Goal: Task Accomplishment & Management: Manage account settings

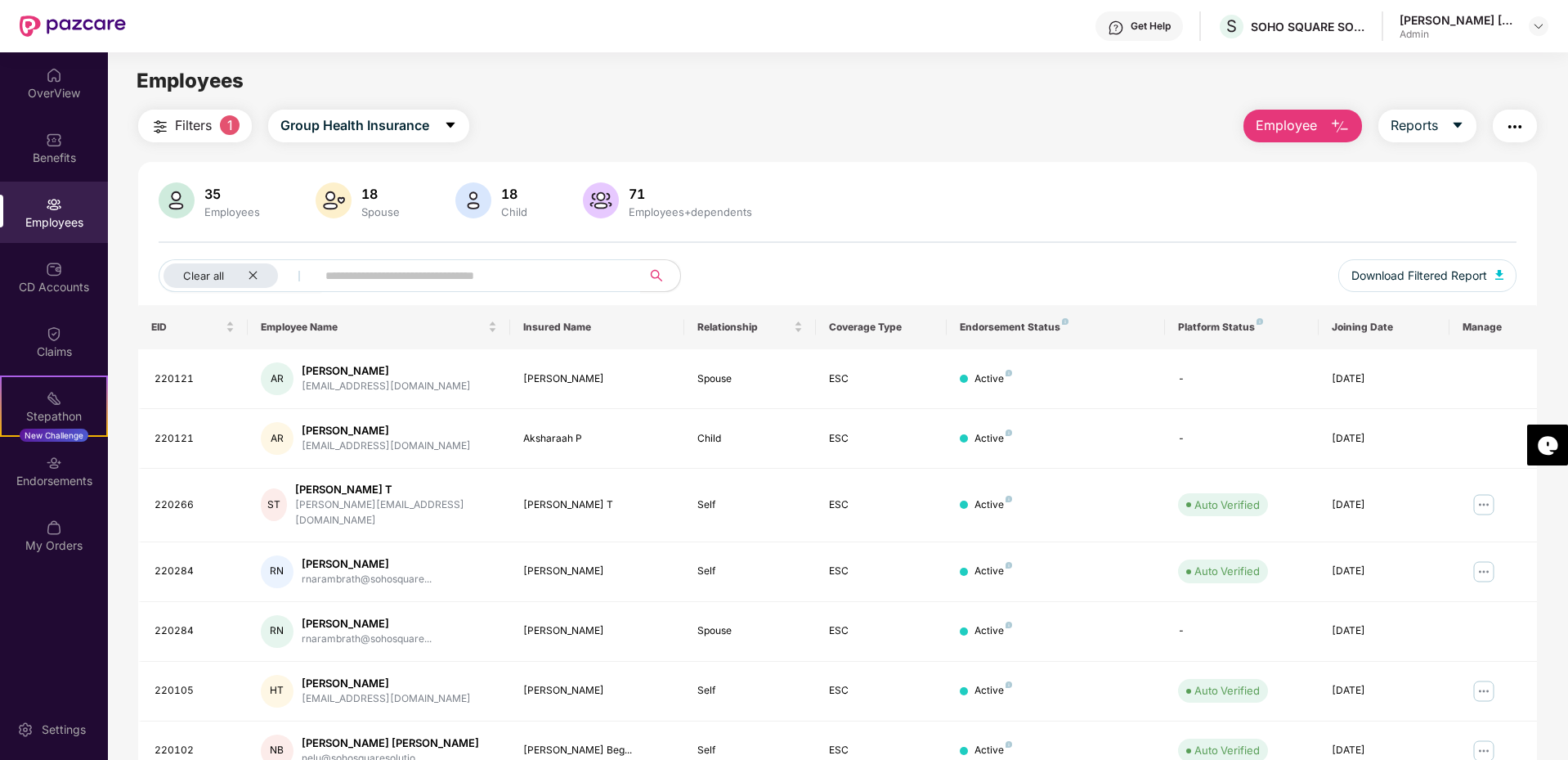
scroll to position [245, 0]
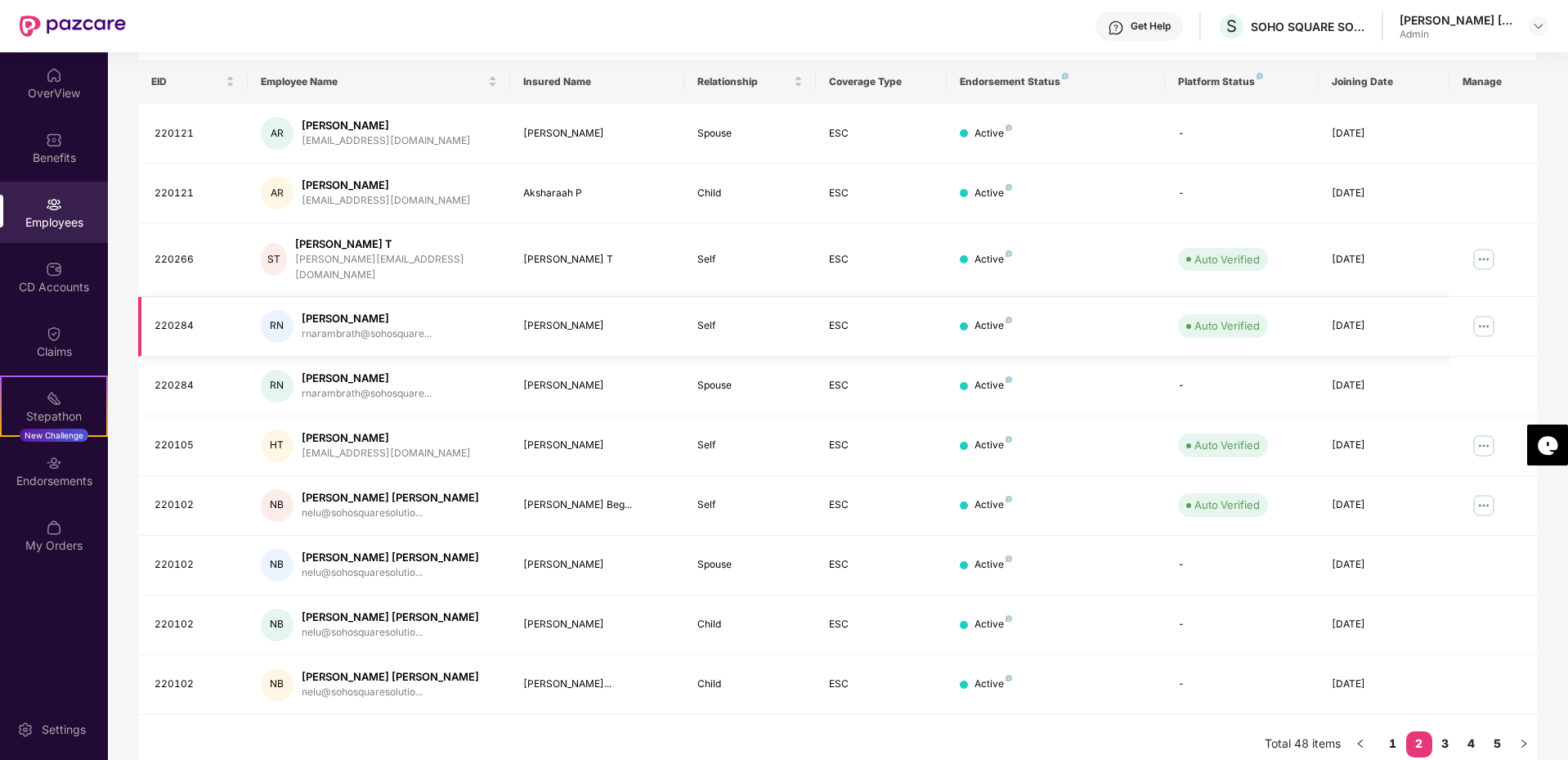
click at [1481, 313] on img at bounding box center [1483, 325] width 26 height 26
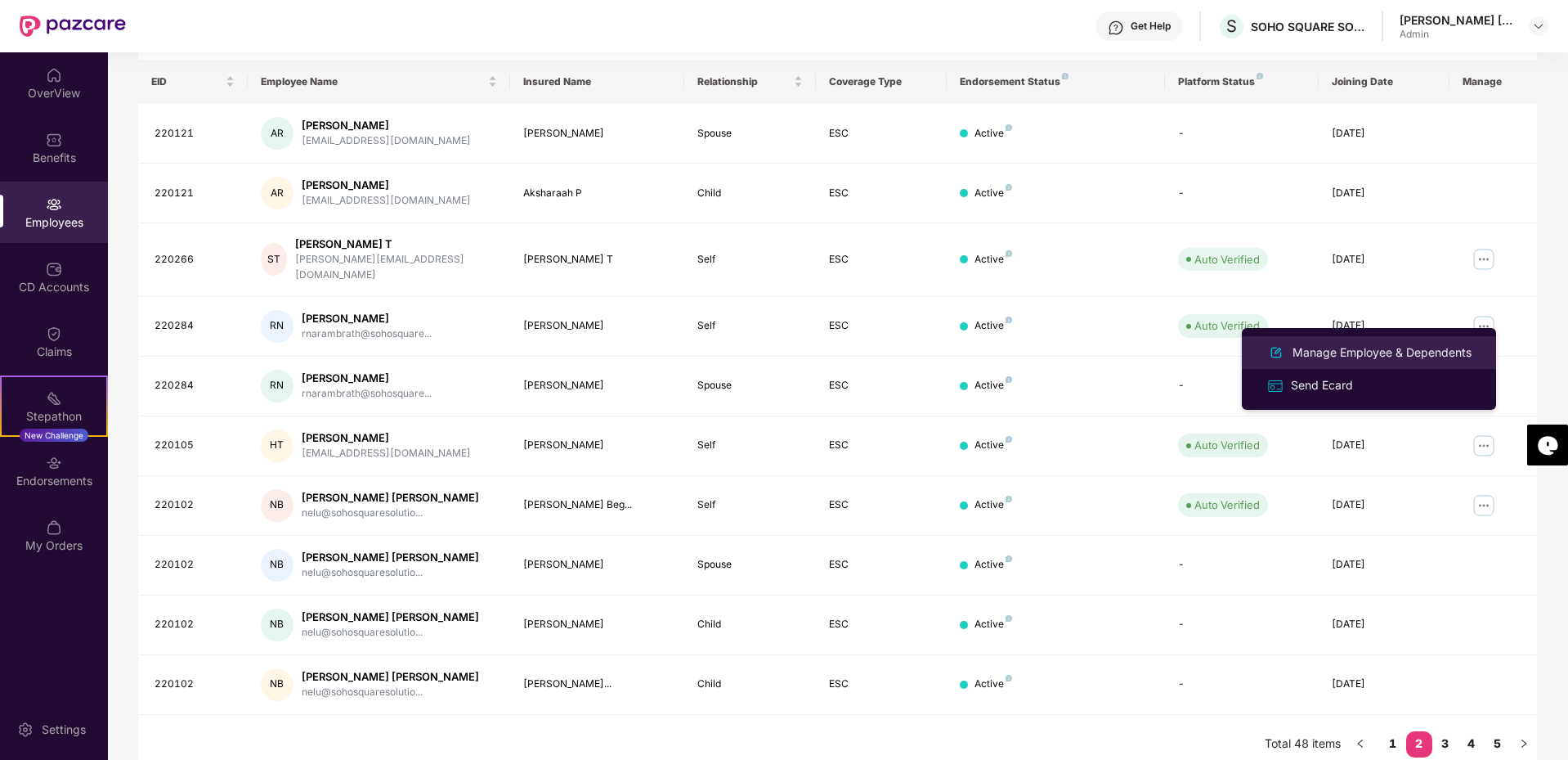
click at [1410, 358] on div "Manage Employee & Dependents" at bounding box center [1381, 352] width 186 height 18
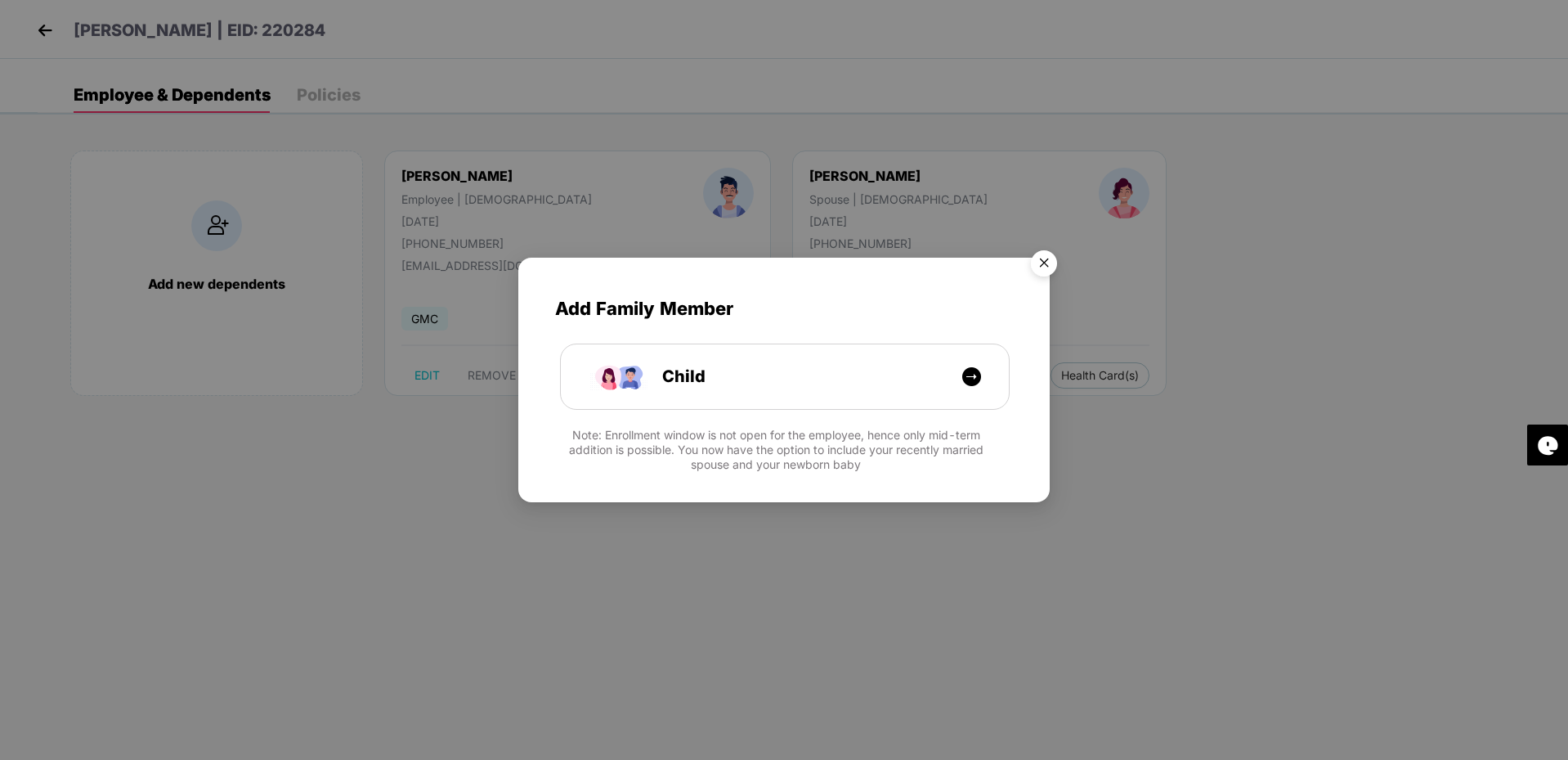
click at [1037, 265] on img "Close" at bounding box center [1044, 266] width 46 height 46
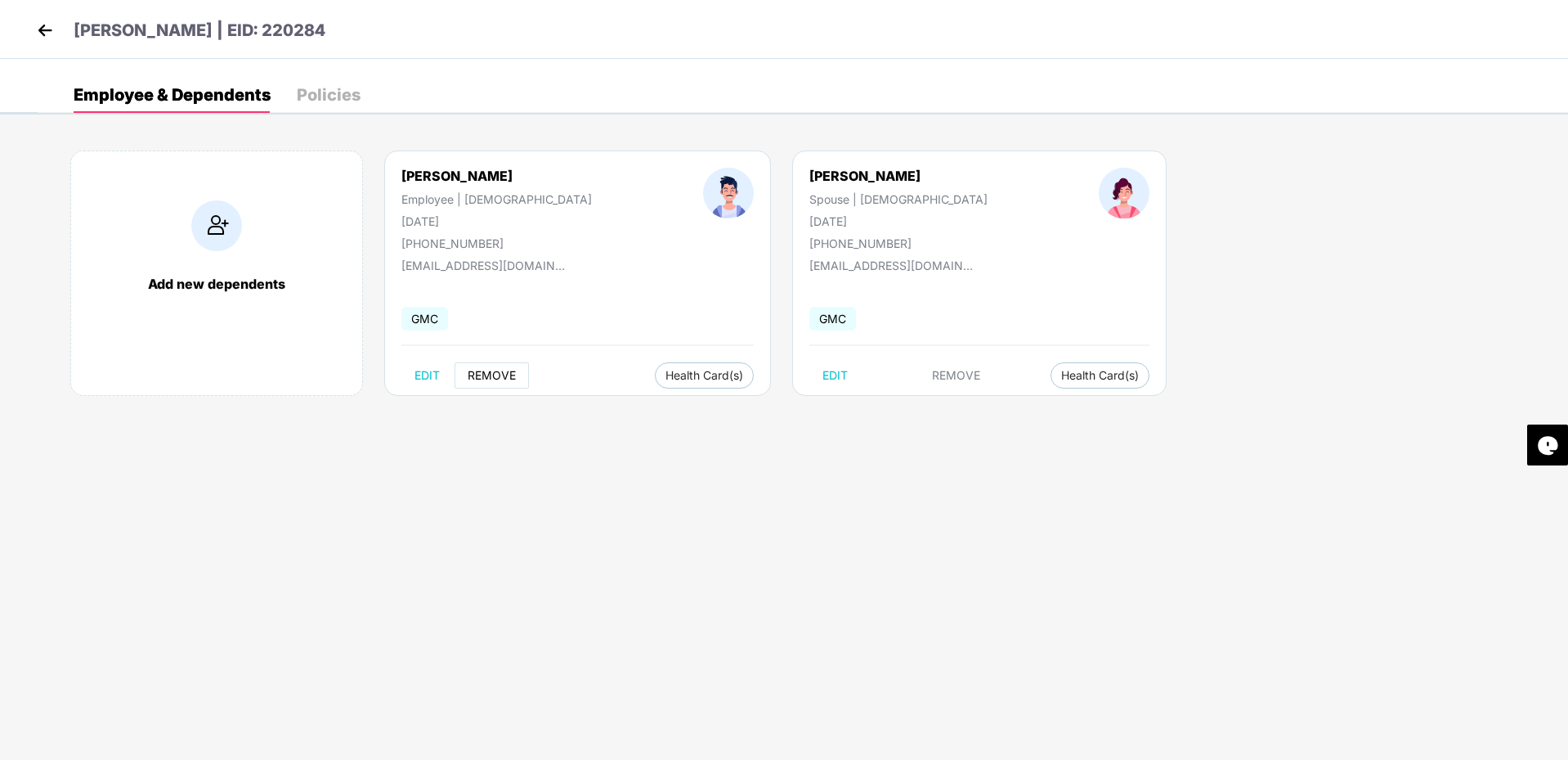
click at [494, 372] on span "REMOVE" at bounding box center [492, 376] width 49 height 13
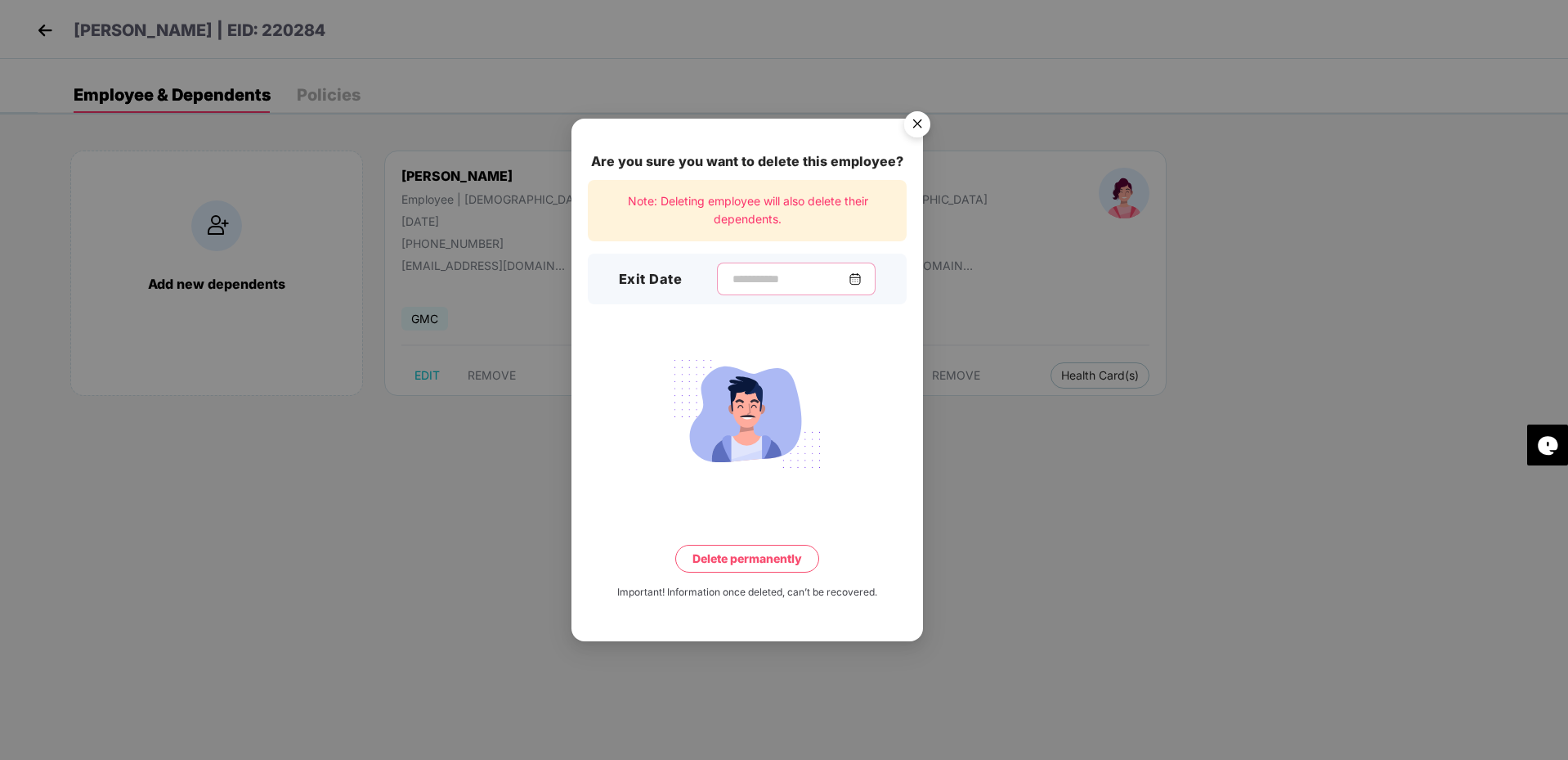
click at [739, 280] on input at bounding box center [789, 279] width 117 height 17
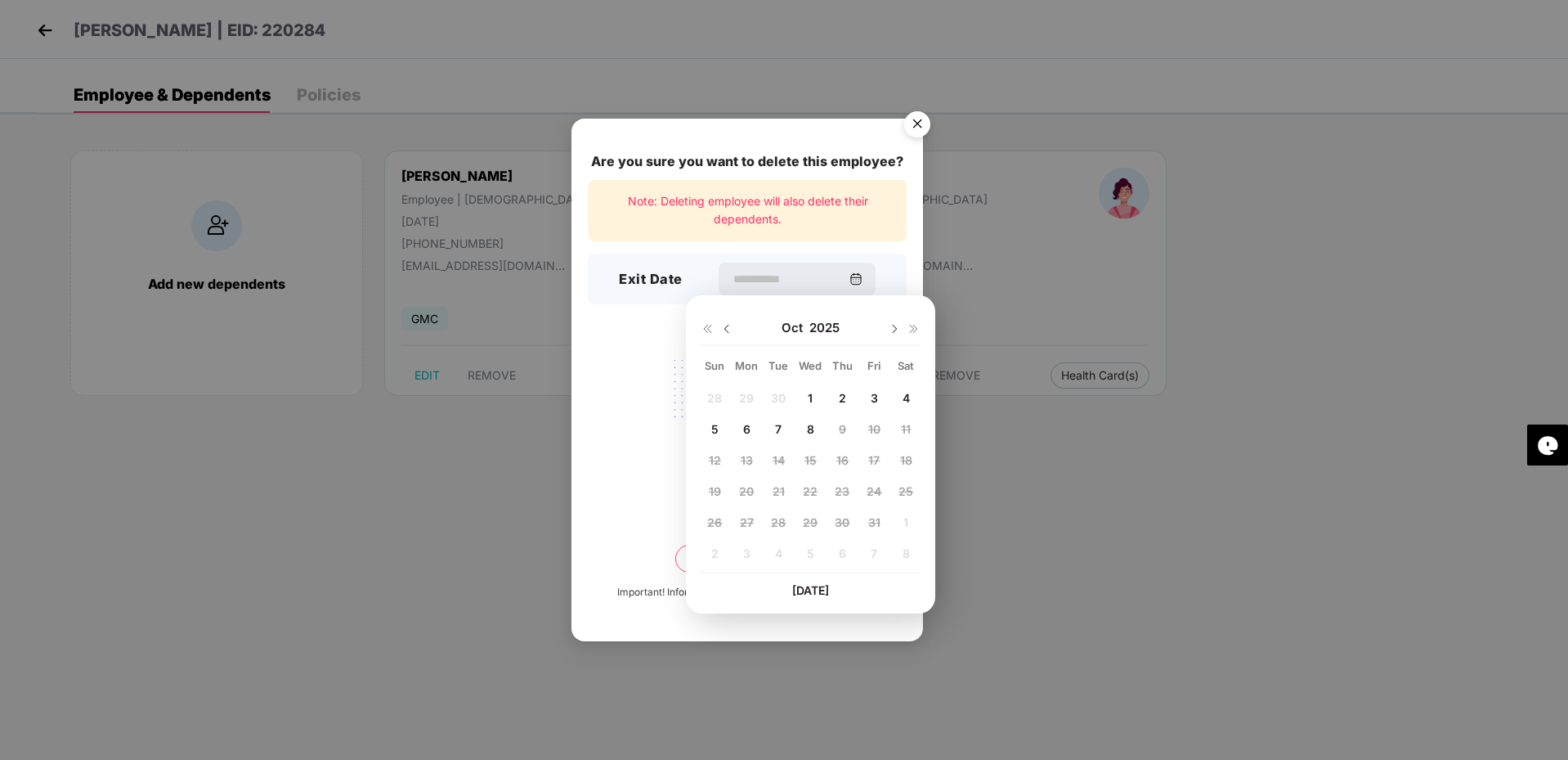
click at [725, 330] on img at bounding box center [726, 329] width 13 height 13
click at [773, 427] on div "9" at bounding box center [778, 428] width 25 height 25
type input "**********"
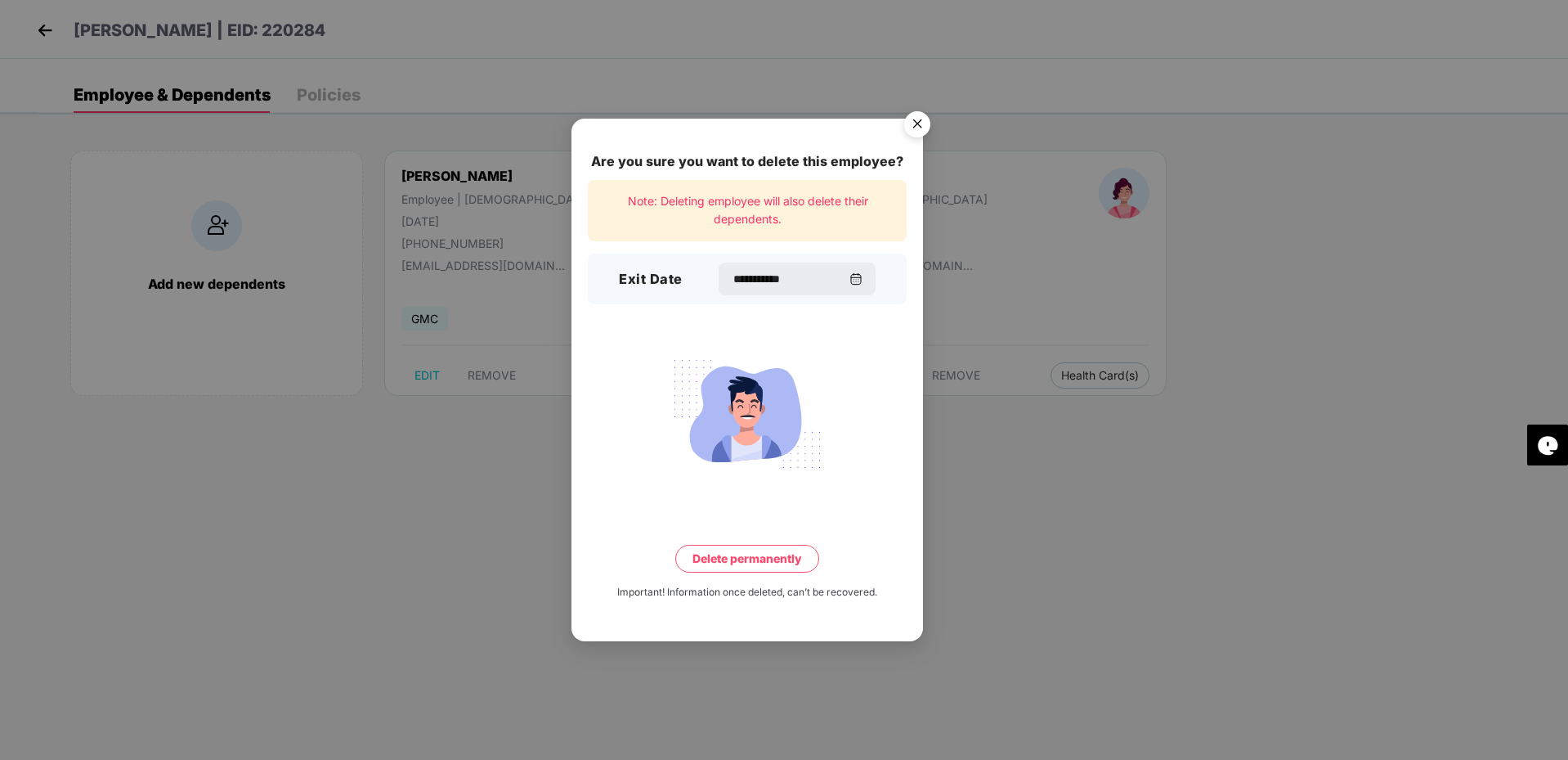
click at [752, 556] on button "Delete permanently" at bounding box center [746, 558] width 144 height 28
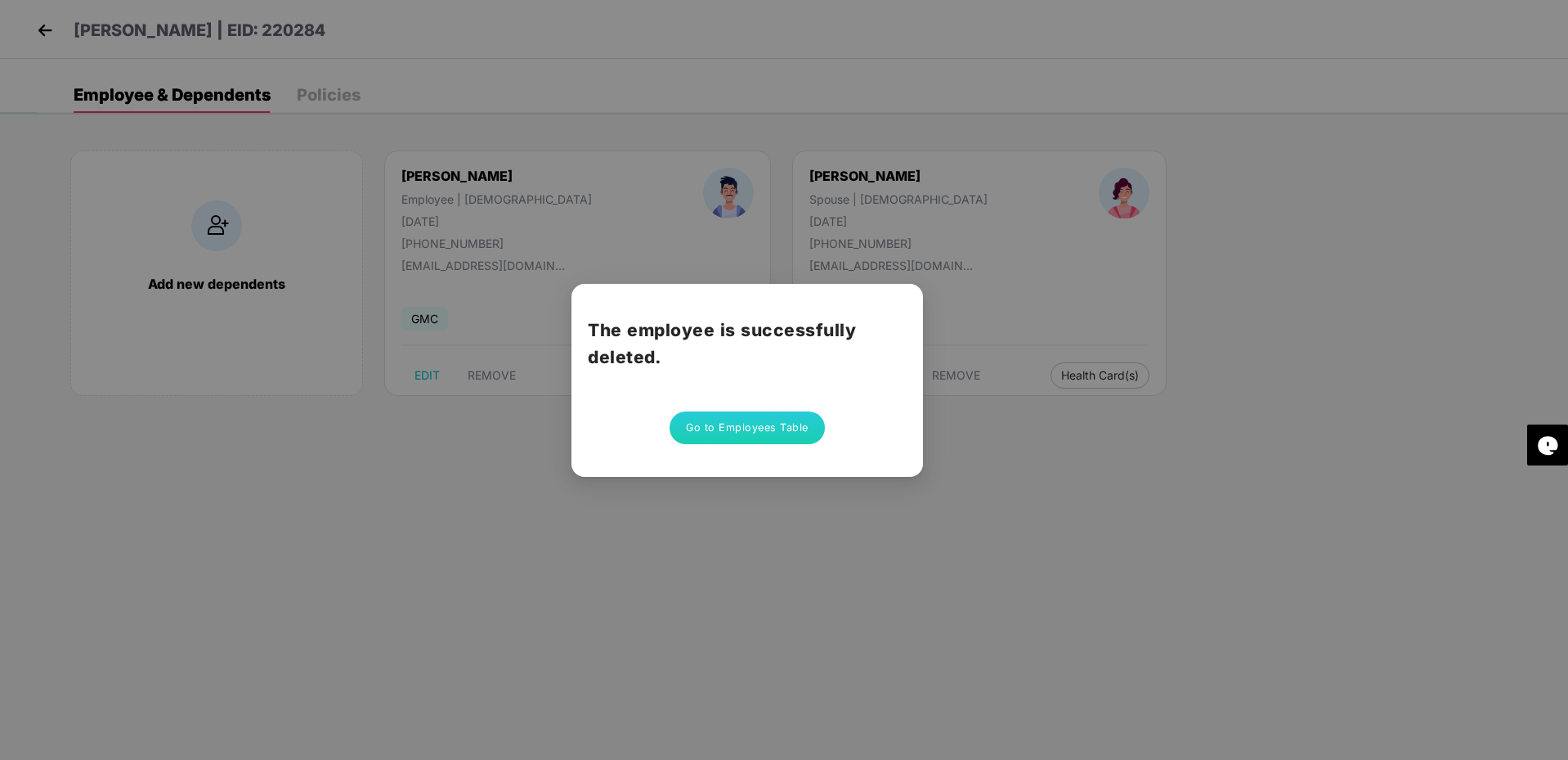
click at [730, 434] on button "Go to Employees Table" at bounding box center [746, 427] width 155 height 32
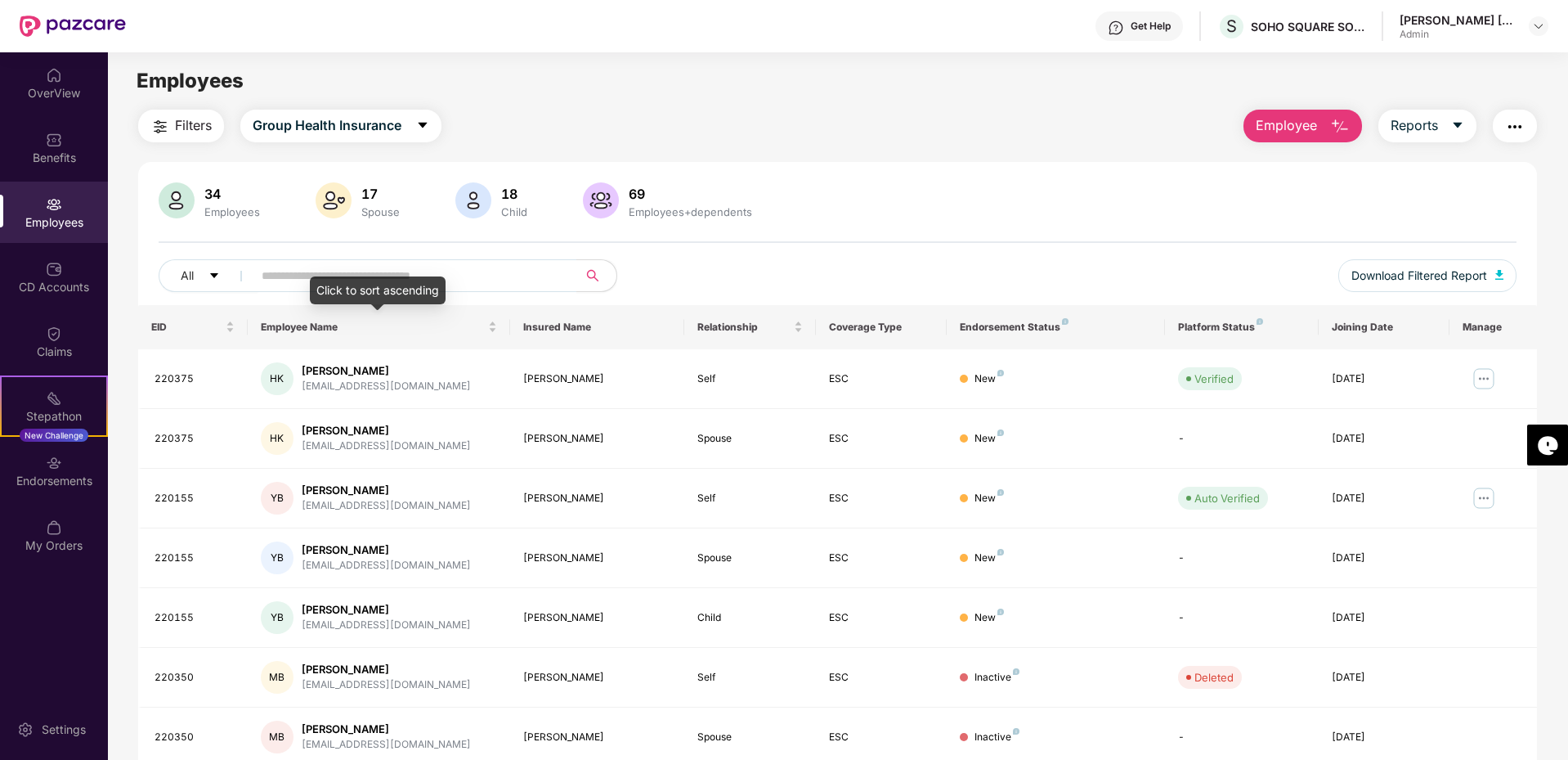
click at [349, 284] on div "Click to sort ascending" at bounding box center [377, 290] width 135 height 28
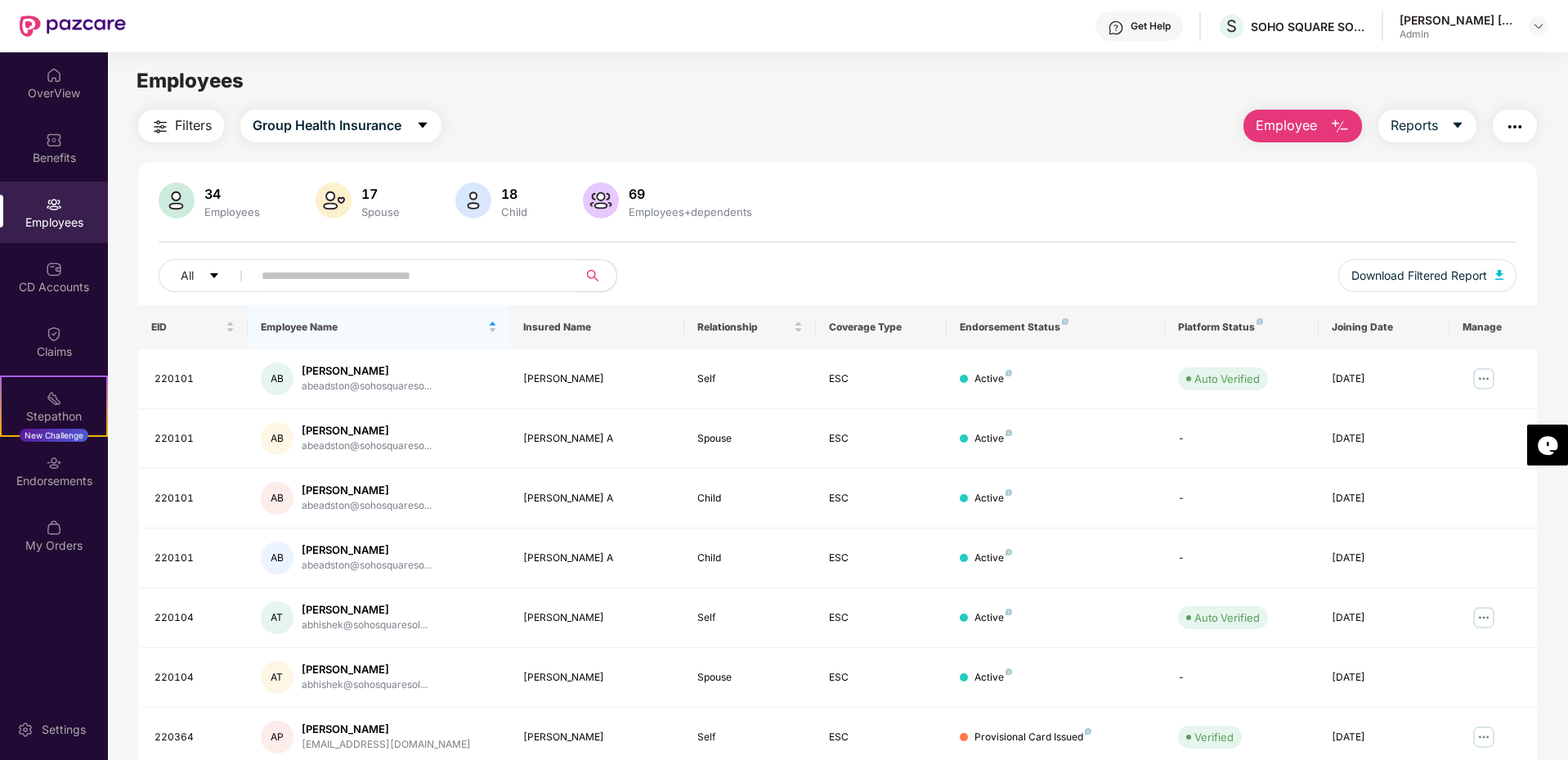
click at [340, 275] on input "text" at bounding box center [408, 276] width 294 height 25
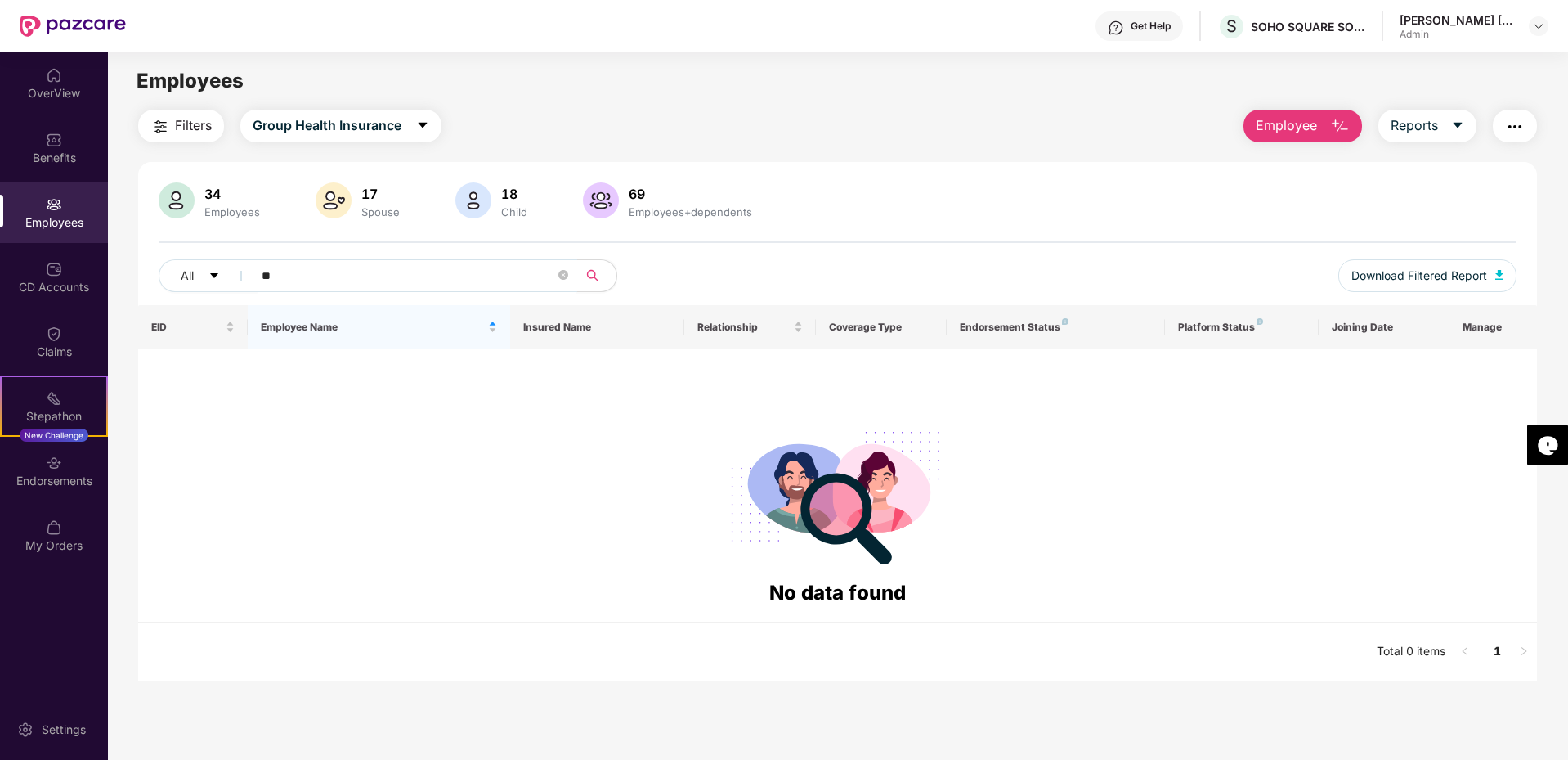
type input "*"
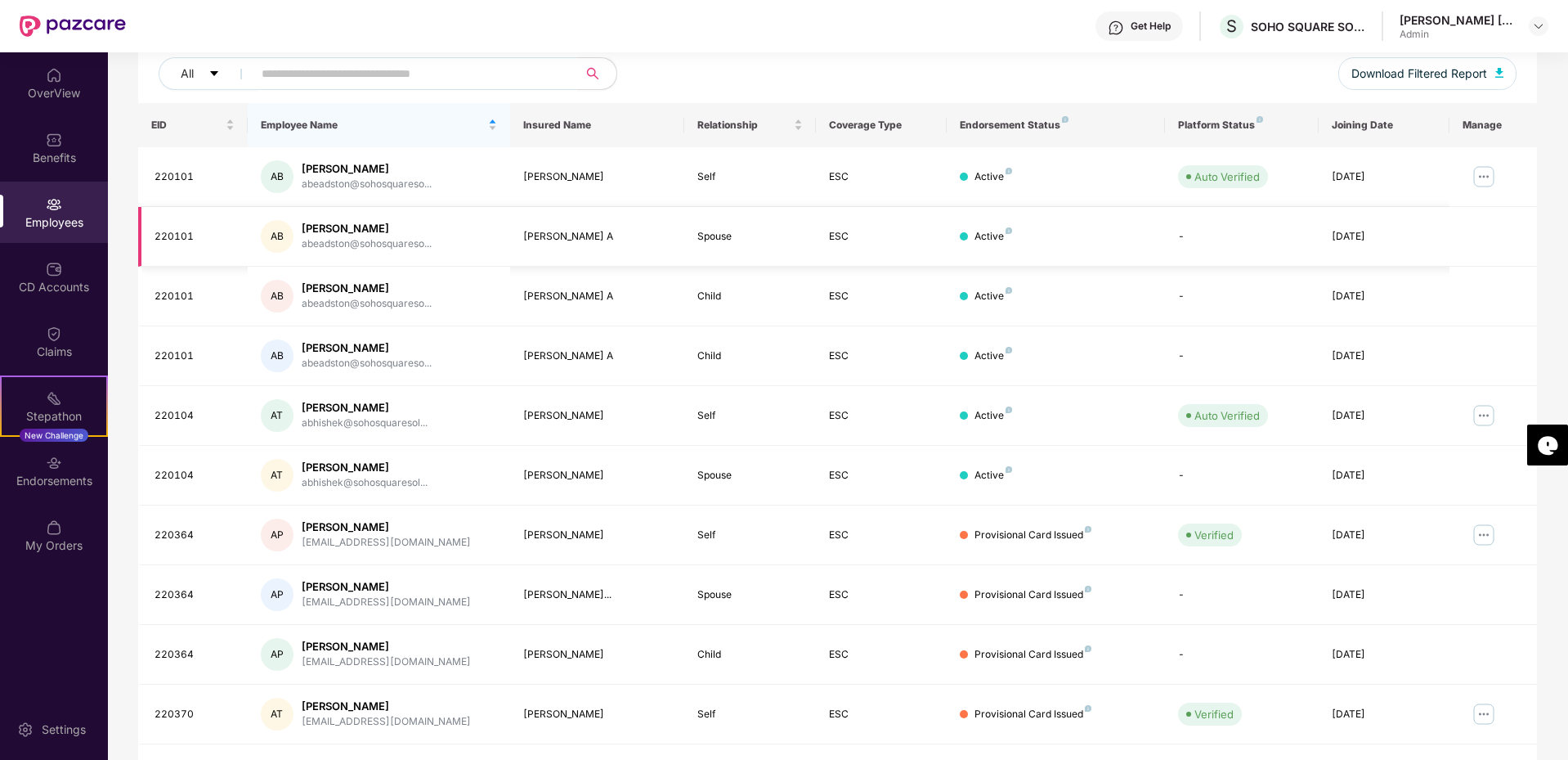
scroll to position [245, 0]
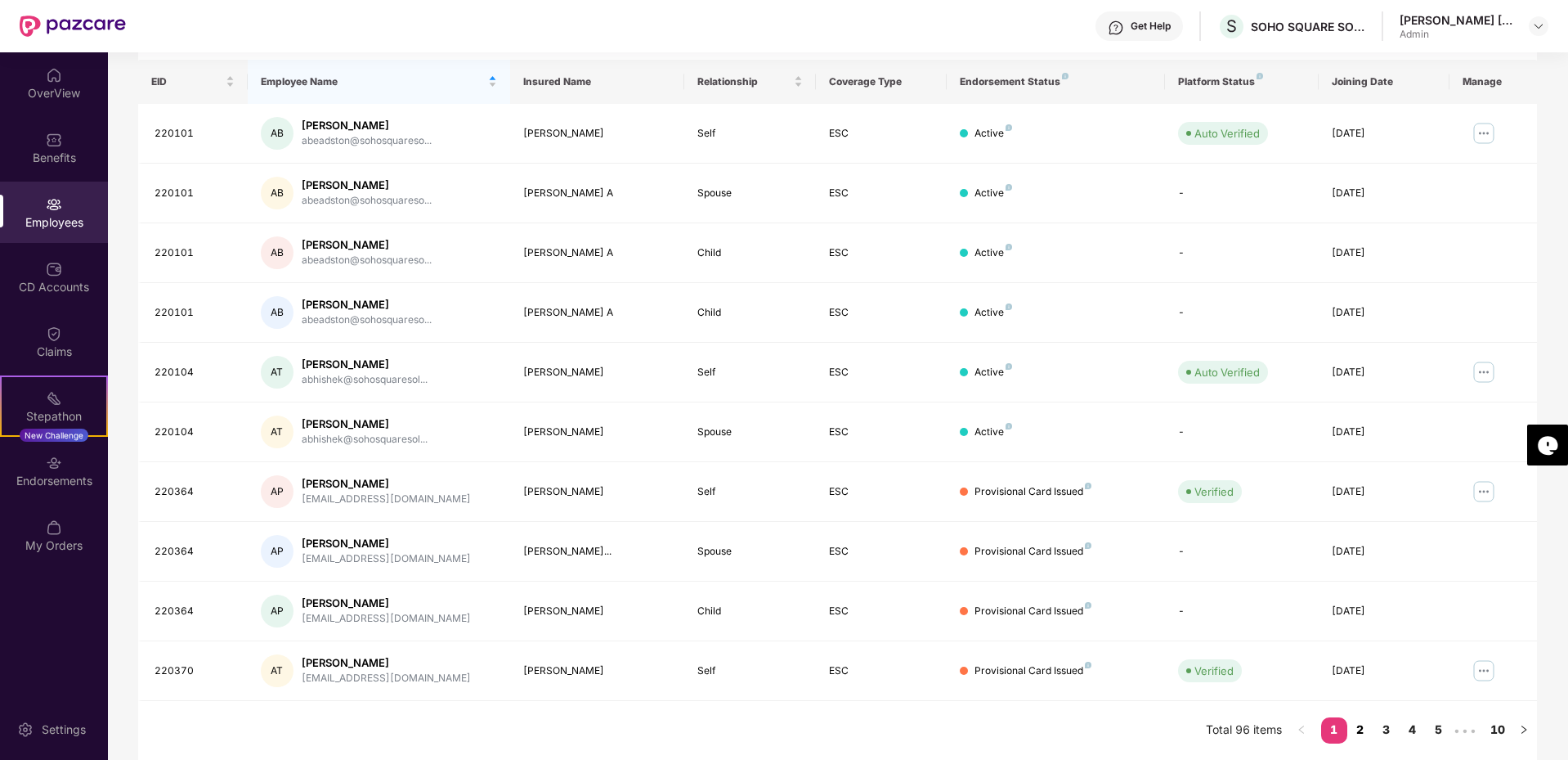
click at [1362, 729] on link "2" at bounding box center [1359, 729] width 26 height 25
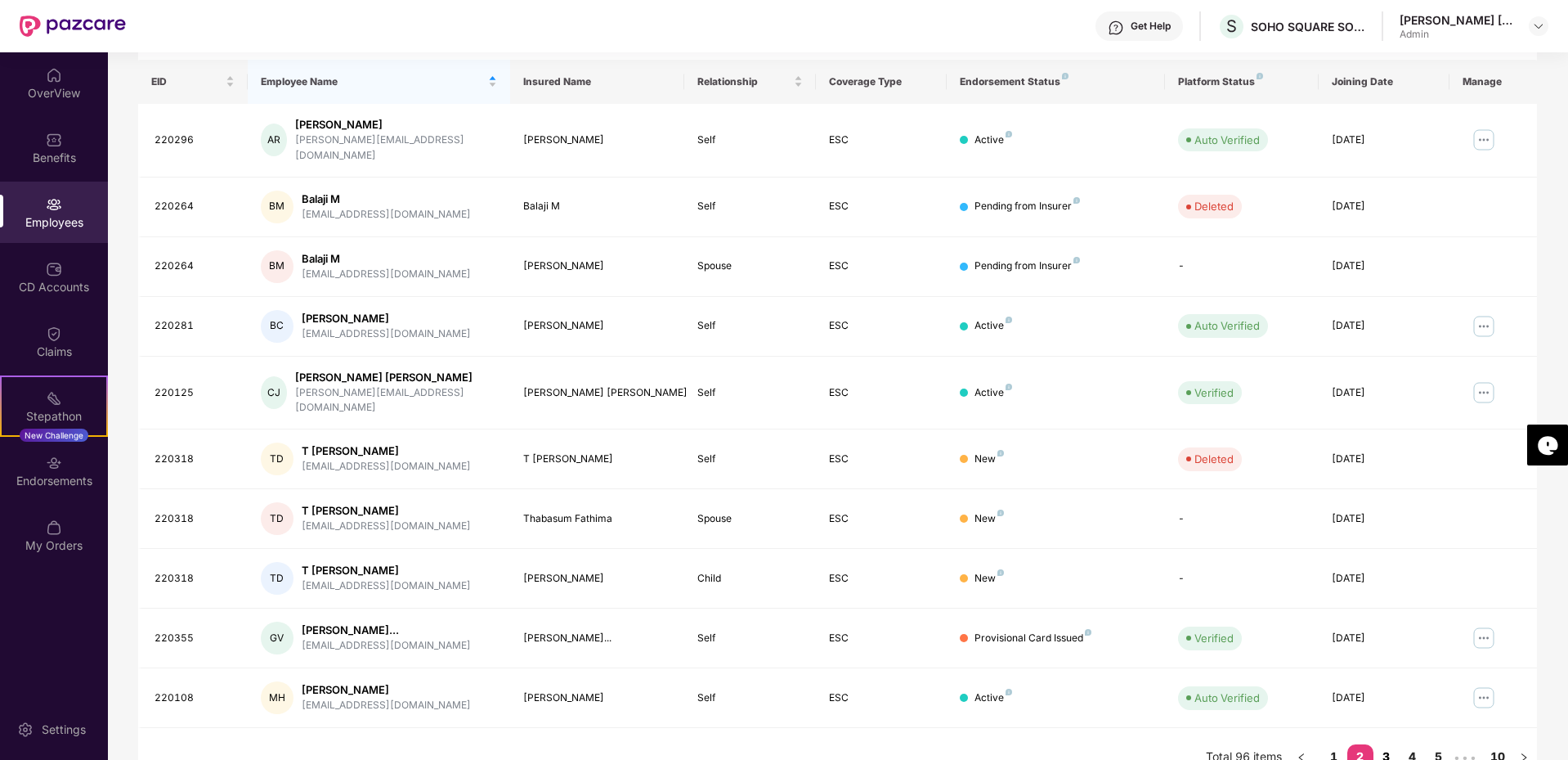
click at [1385, 744] on link "3" at bounding box center [1386, 756] width 26 height 25
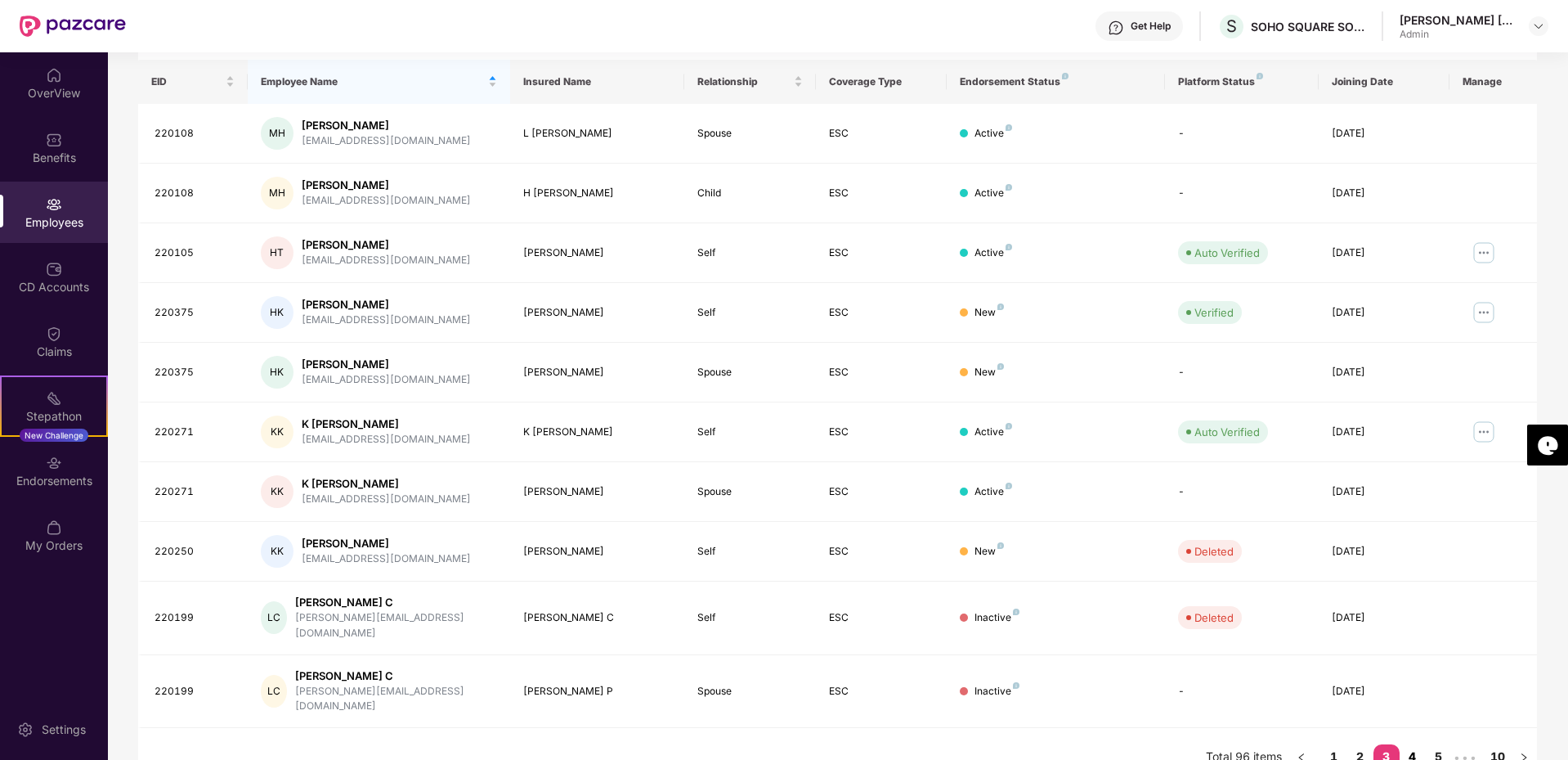
click at [1415, 744] on link "4" at bounding box center [1412, 756] width 26 height 25
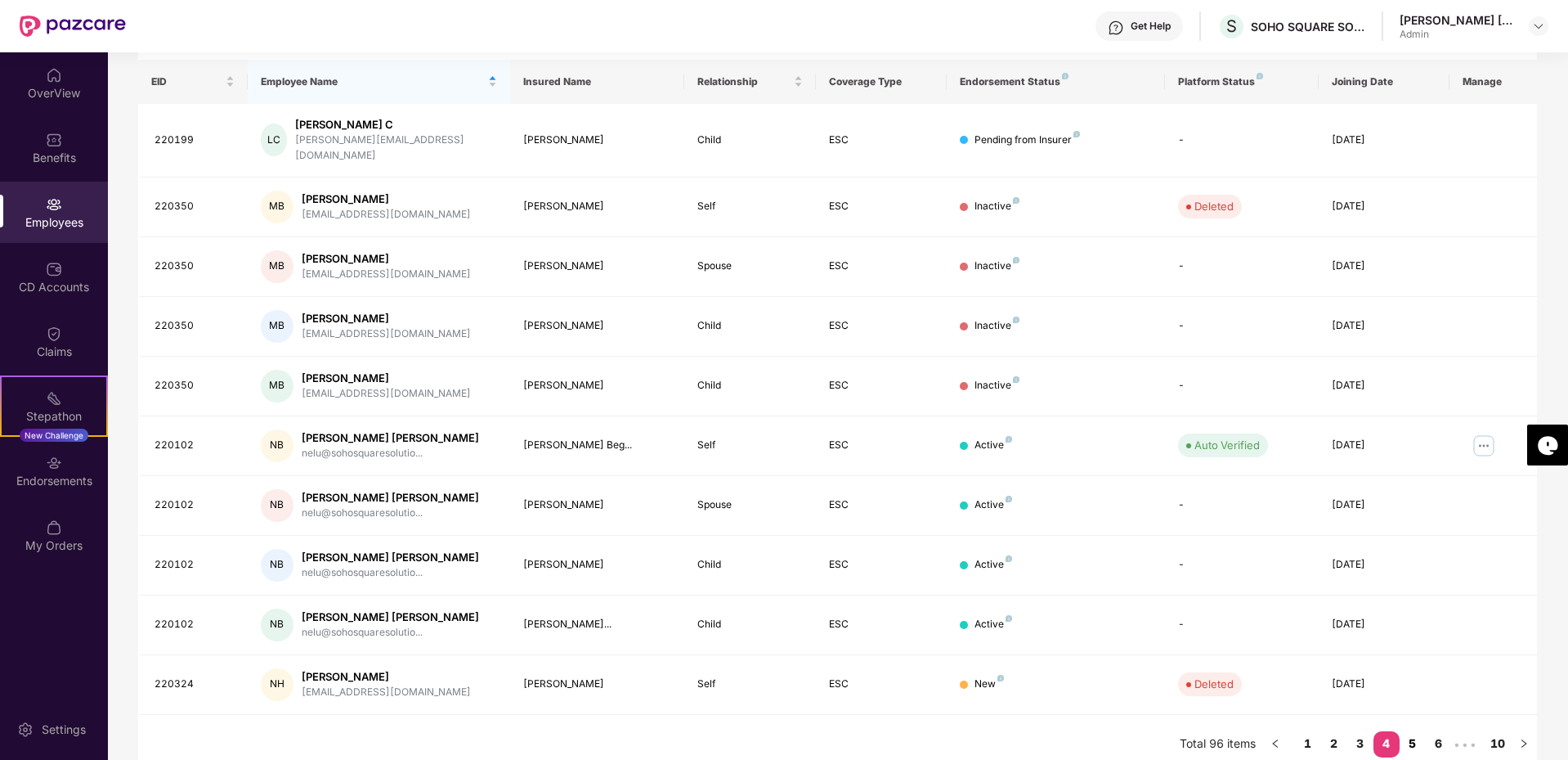
click at [1409, 731] on link "5" at bounding box center [1412, 744] width 26 height 25
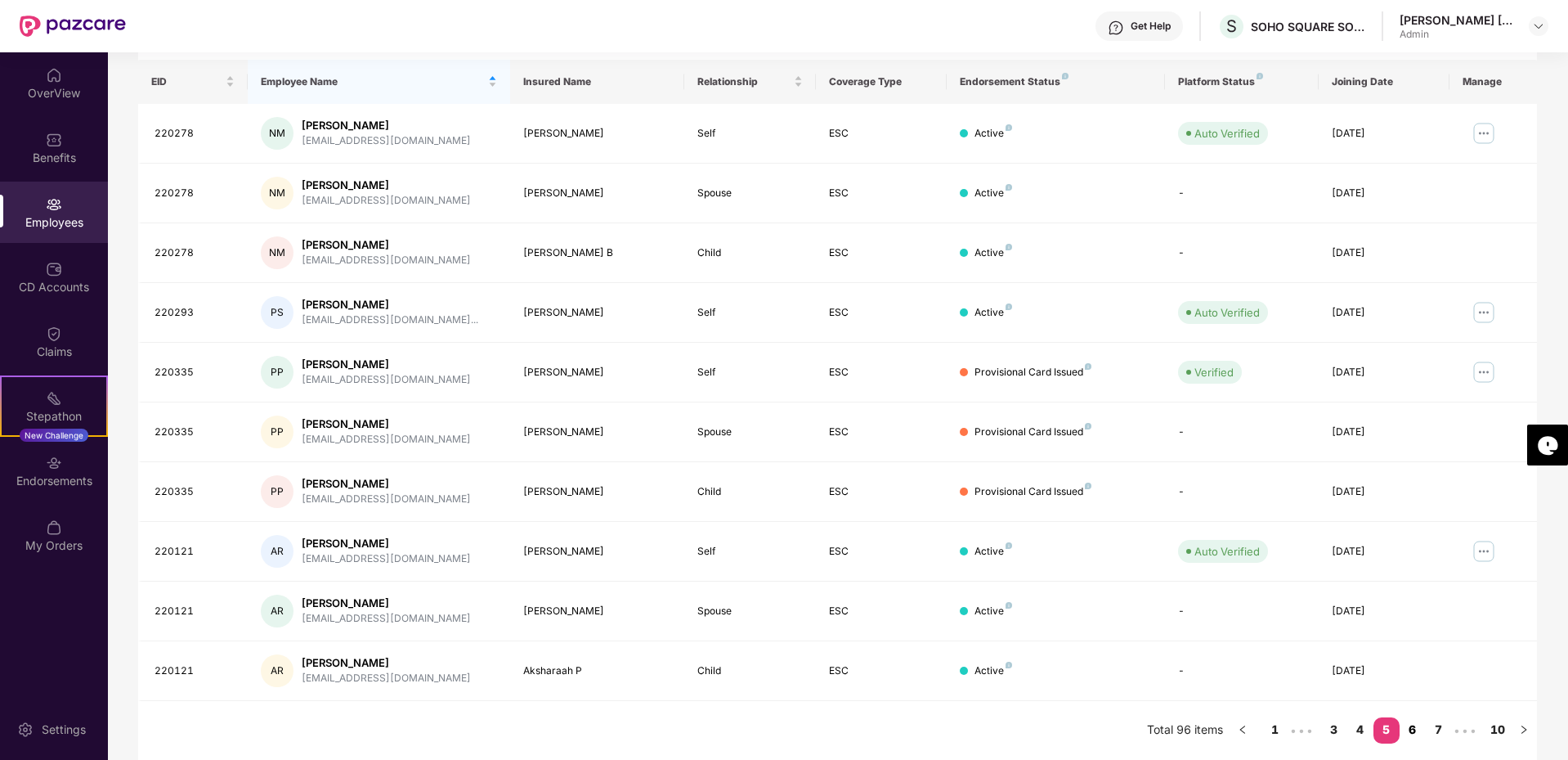
click at [1409, 731] on link "6" at bounding box center [1412, 729] width 26 height 25
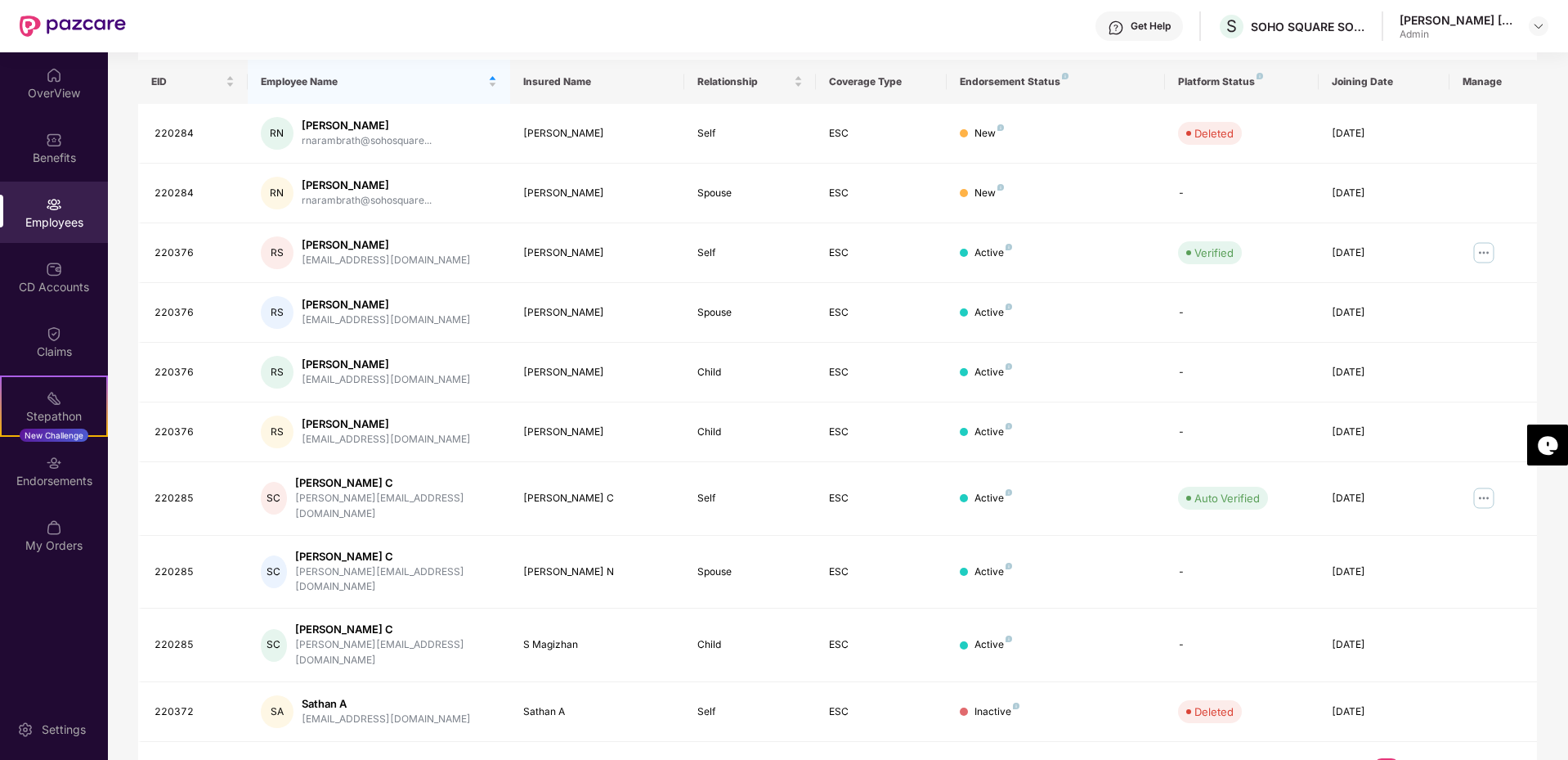
click at [1408, 758] on link "7" at bounding box center [1412, 770] width 26 height 25
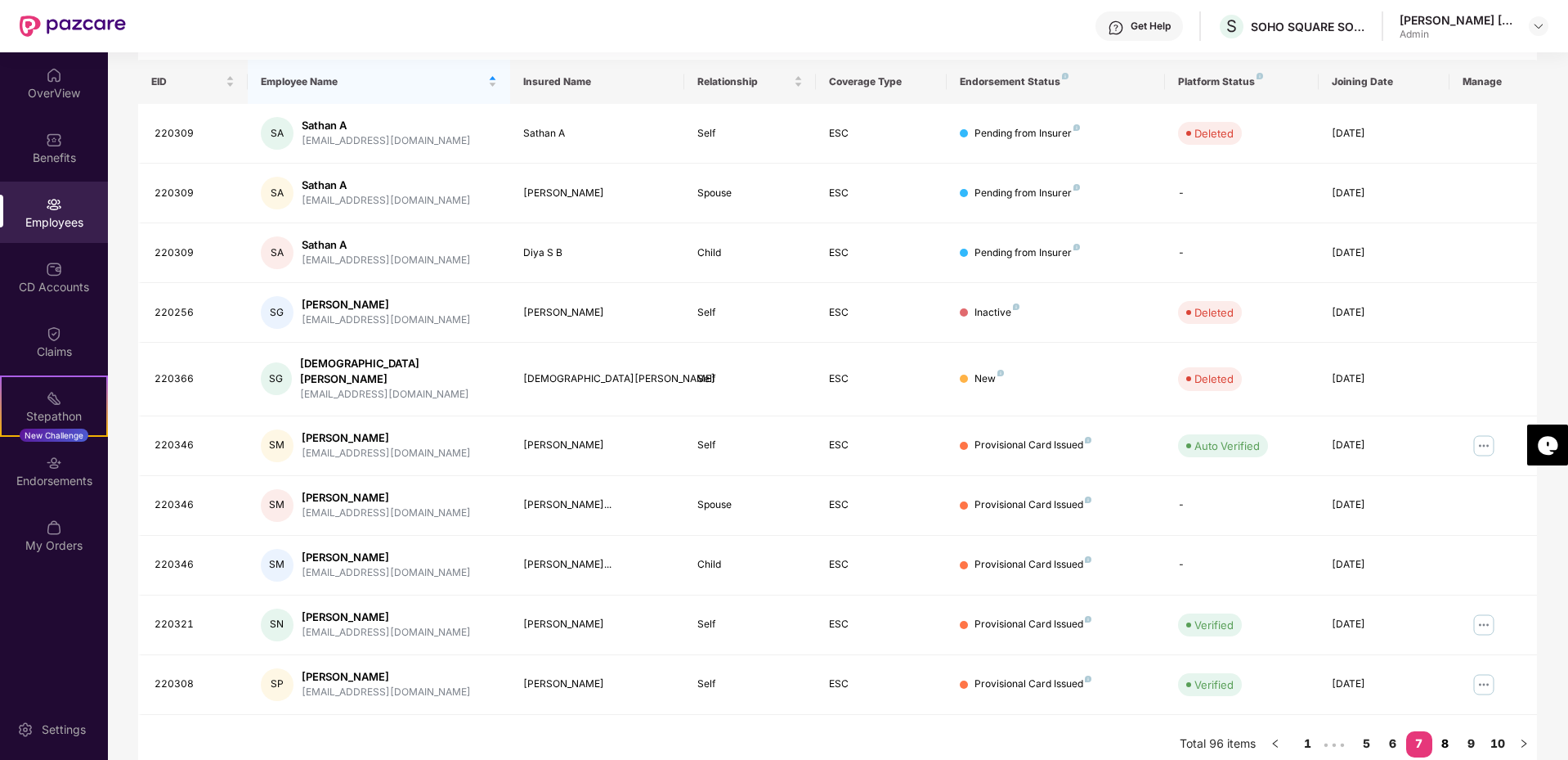
click at [1443, 731] on link "8" at bounding box center [1444, 744] width 26 height 25
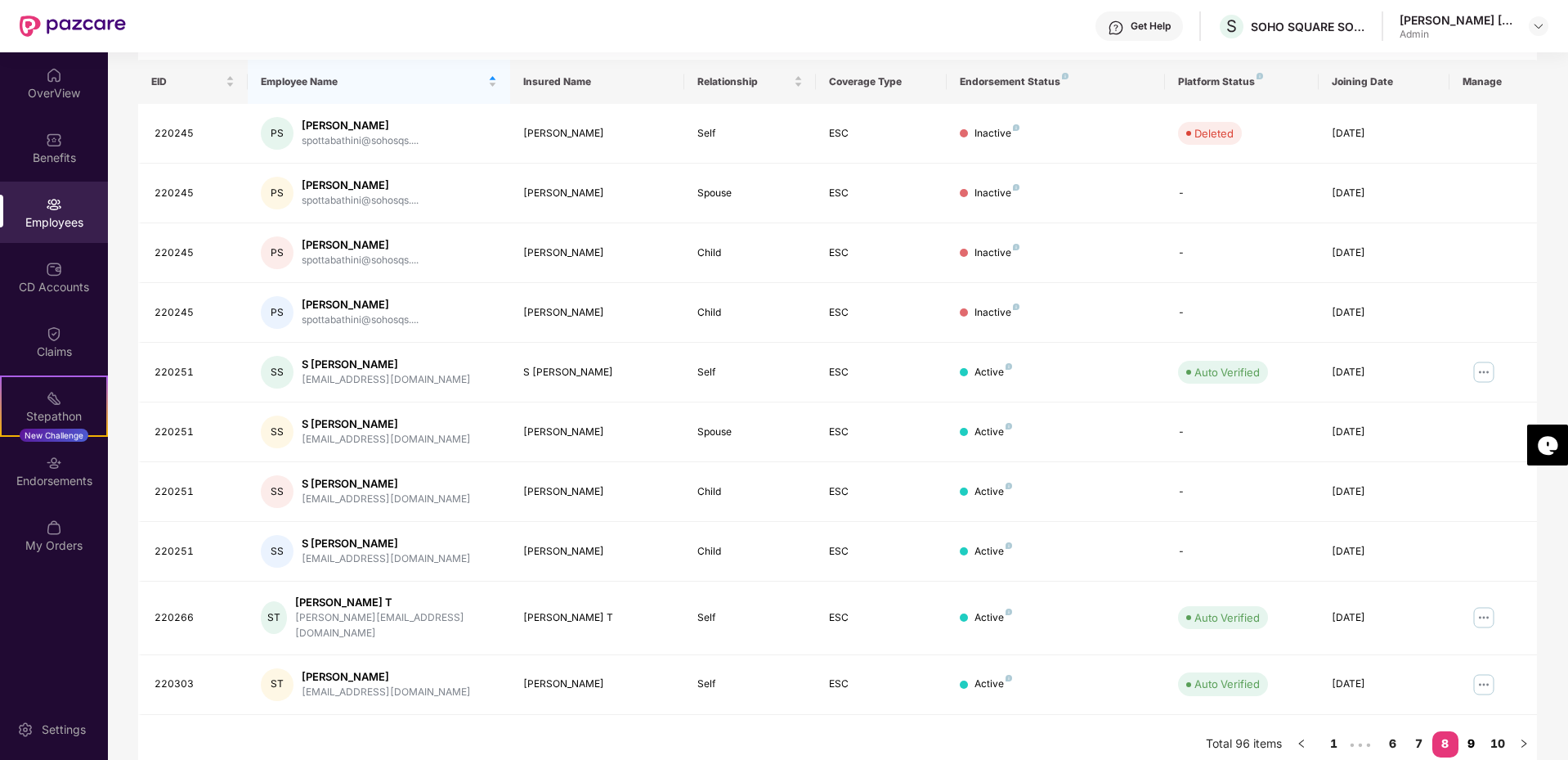
click at [1467, 731] on link "9" at bounding box center [1471, 744] width 26 height 25
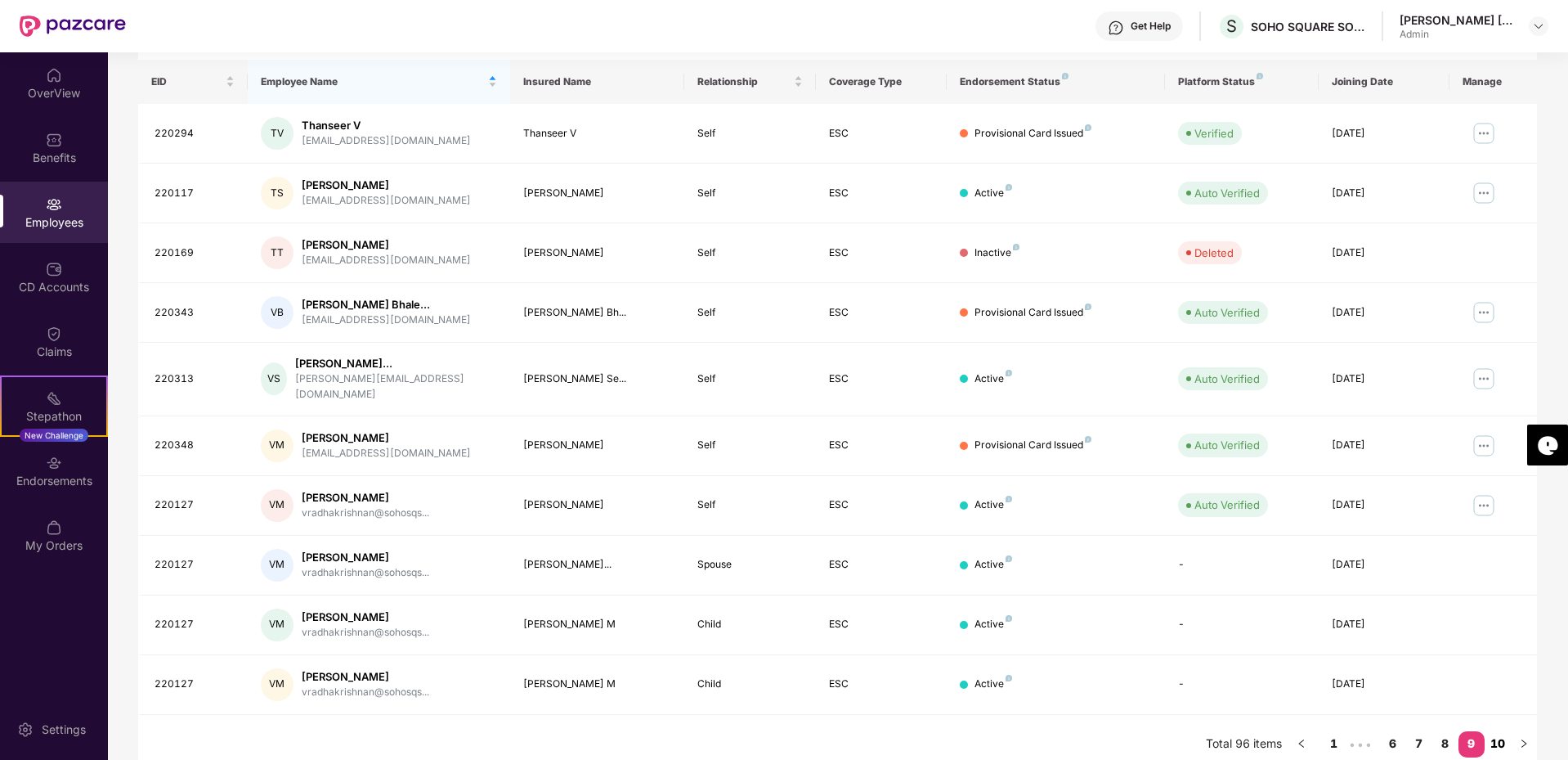
click at [1495, 731] on link "10" at bounding box center [1497, 744] width 26 height 25
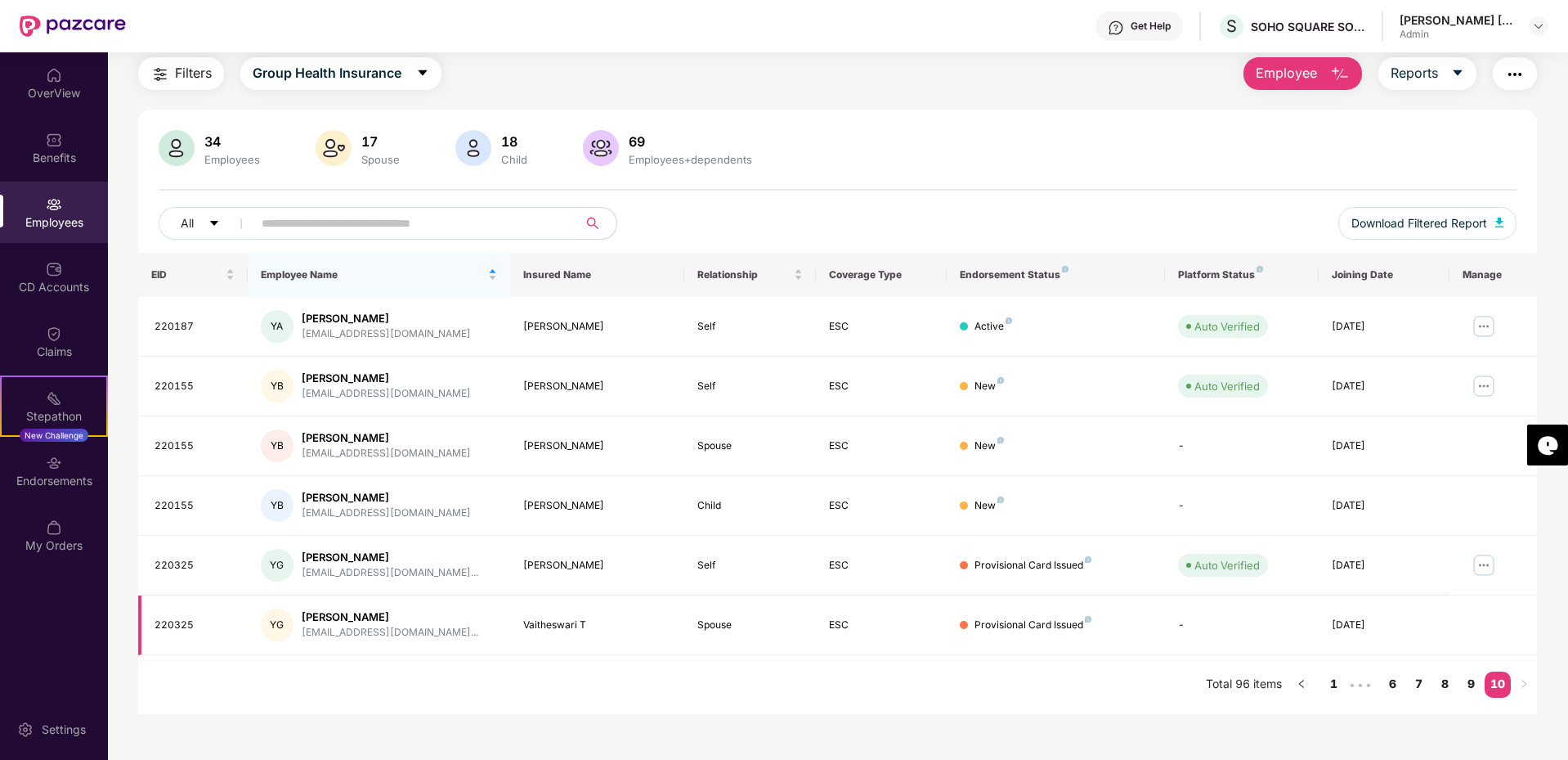
scroll to position [52, 0]
click at [1306, 70] on span "Employee" at bounding box center [1286, 72] width 61 height 20
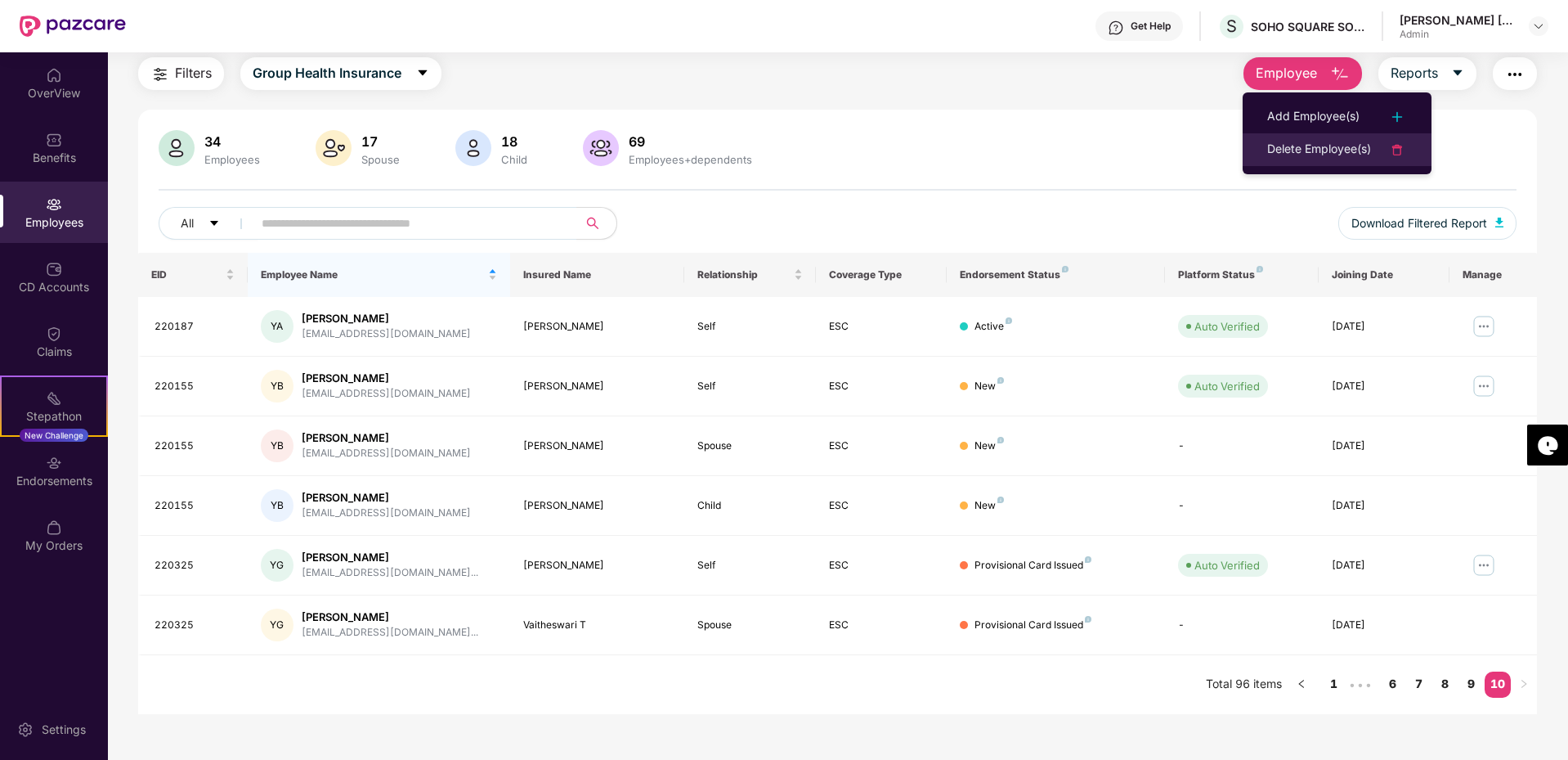
click at [1307, 152] on div "Delete Employee(s)" at bounding box center [1318, 150] width 104 height 20
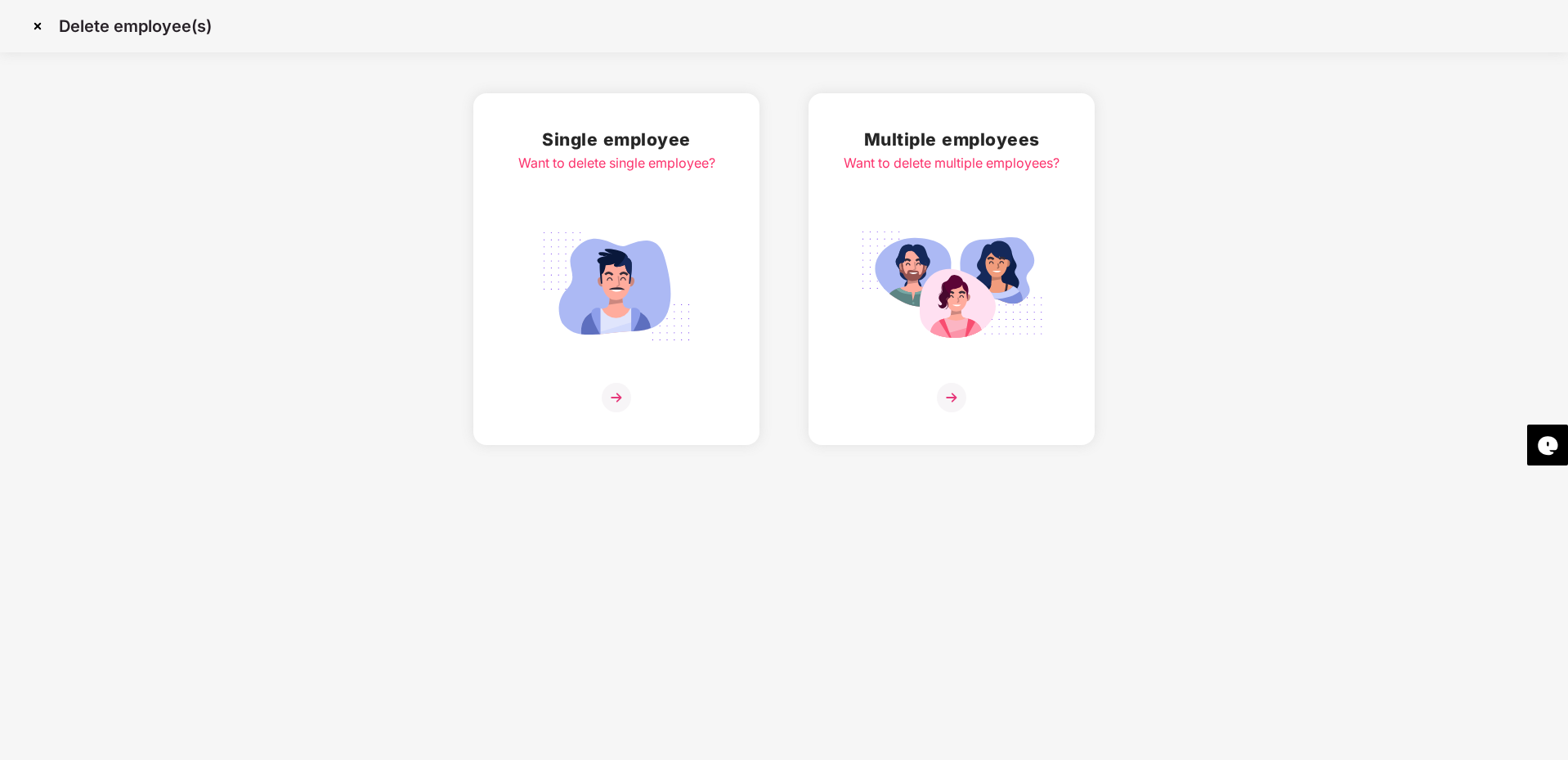
click at [961, 403] on img at bounding box center [951, 397] width 30 height 30
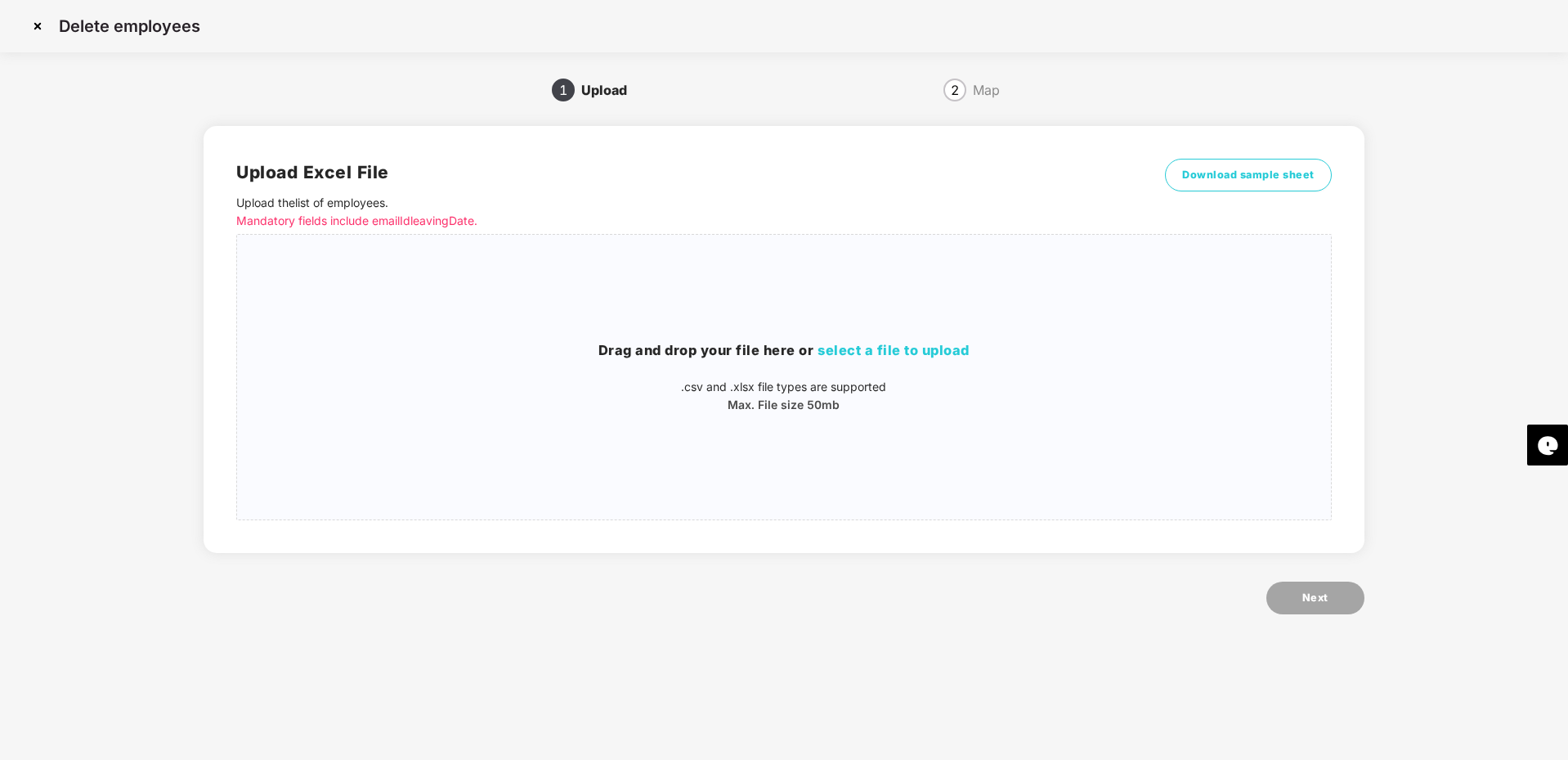
click at [35, 25] on img at bounding box center [37, 26] width 26 height 26
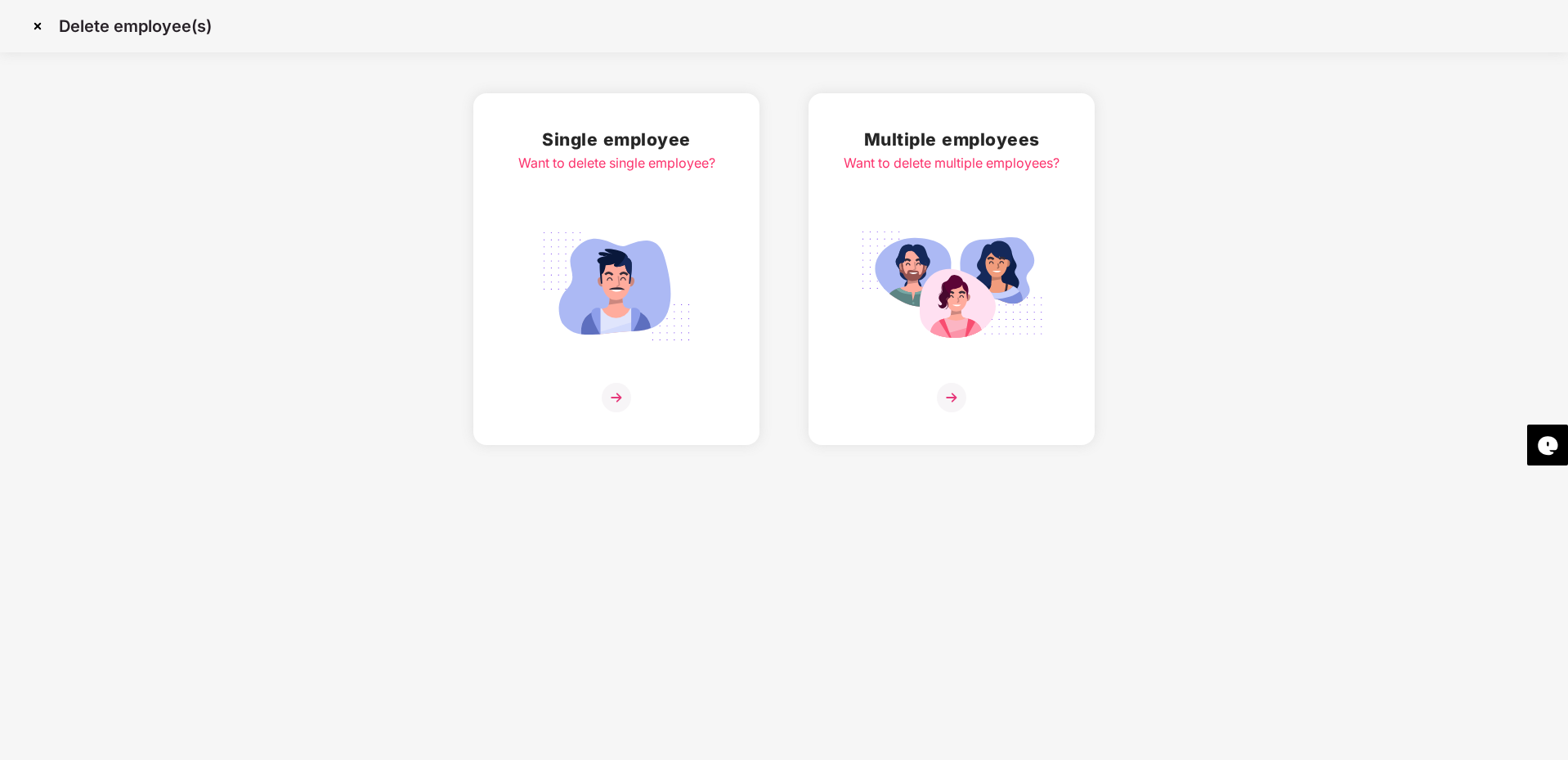
click at [35, 25] on img at bounding box center [37, 26] width 26 height 26
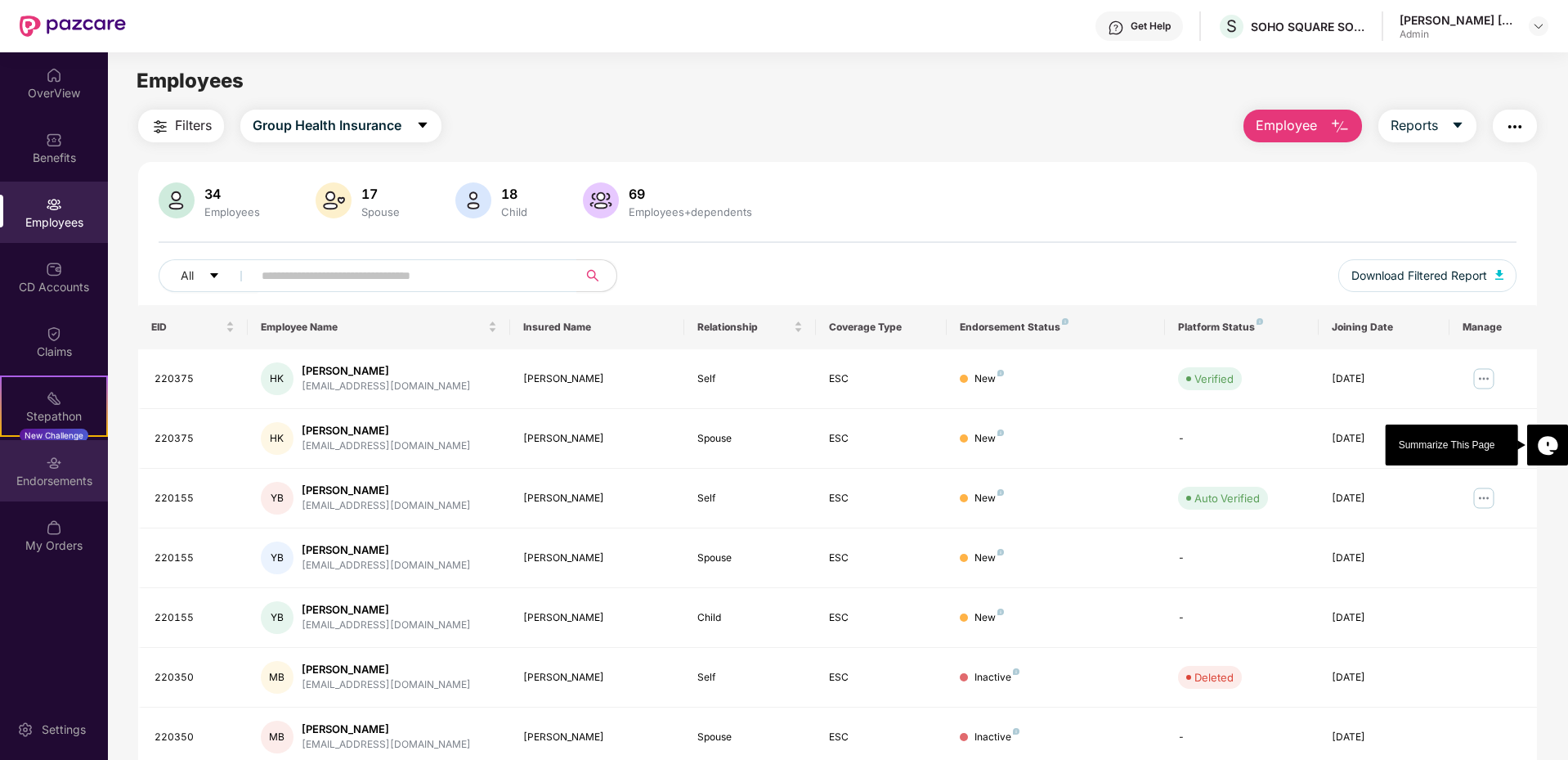
click at [60, 450] on div "Endorsements" at bounding box center [53, 470] width 108 height 61
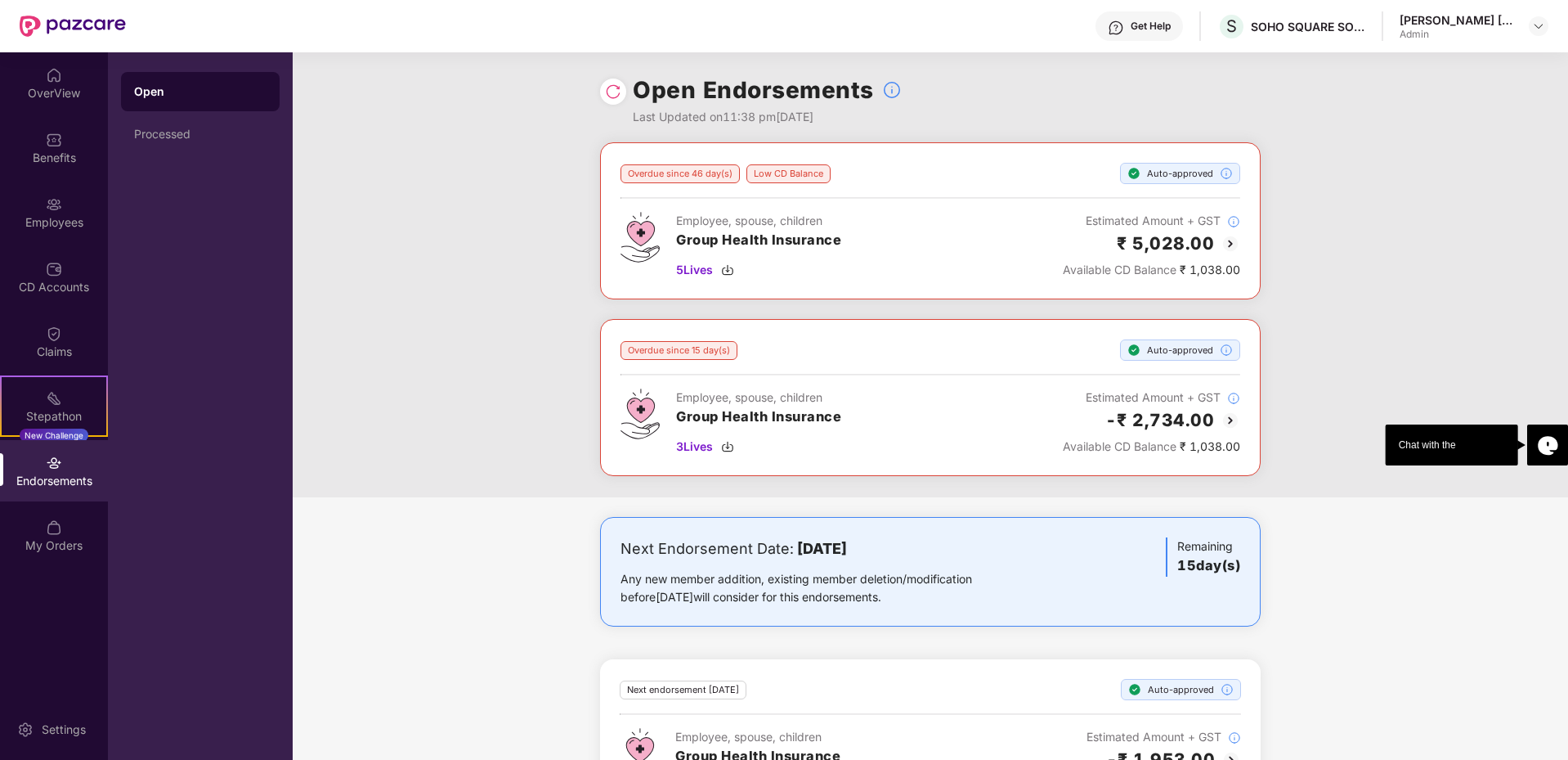
click at [613, 96] on img at bounding box center [613, 91] width 16 height 16
click at [615, 92] on img at bounding box center [613, 91] width 16 height 16
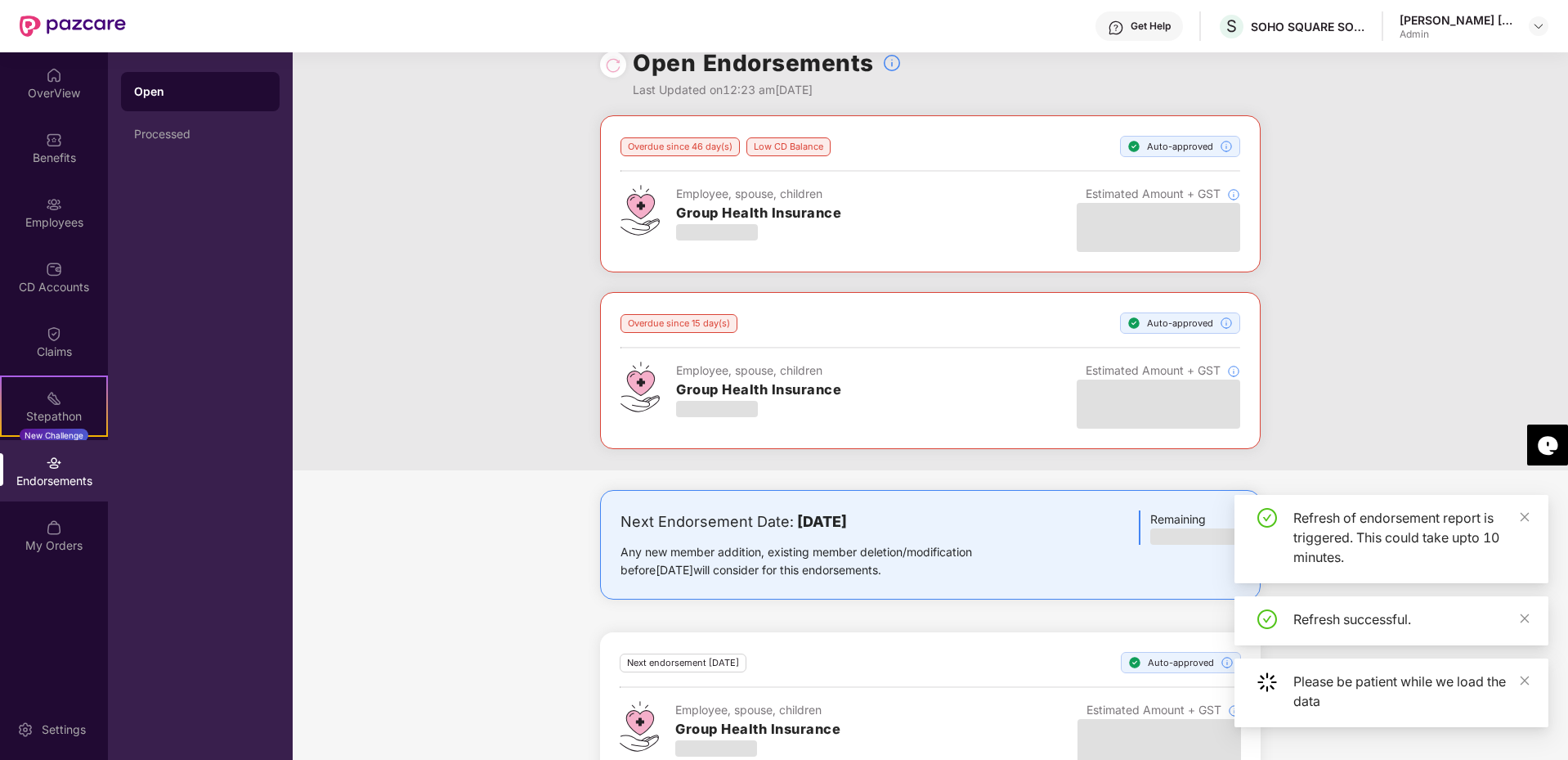
scroll to position [74, 0]
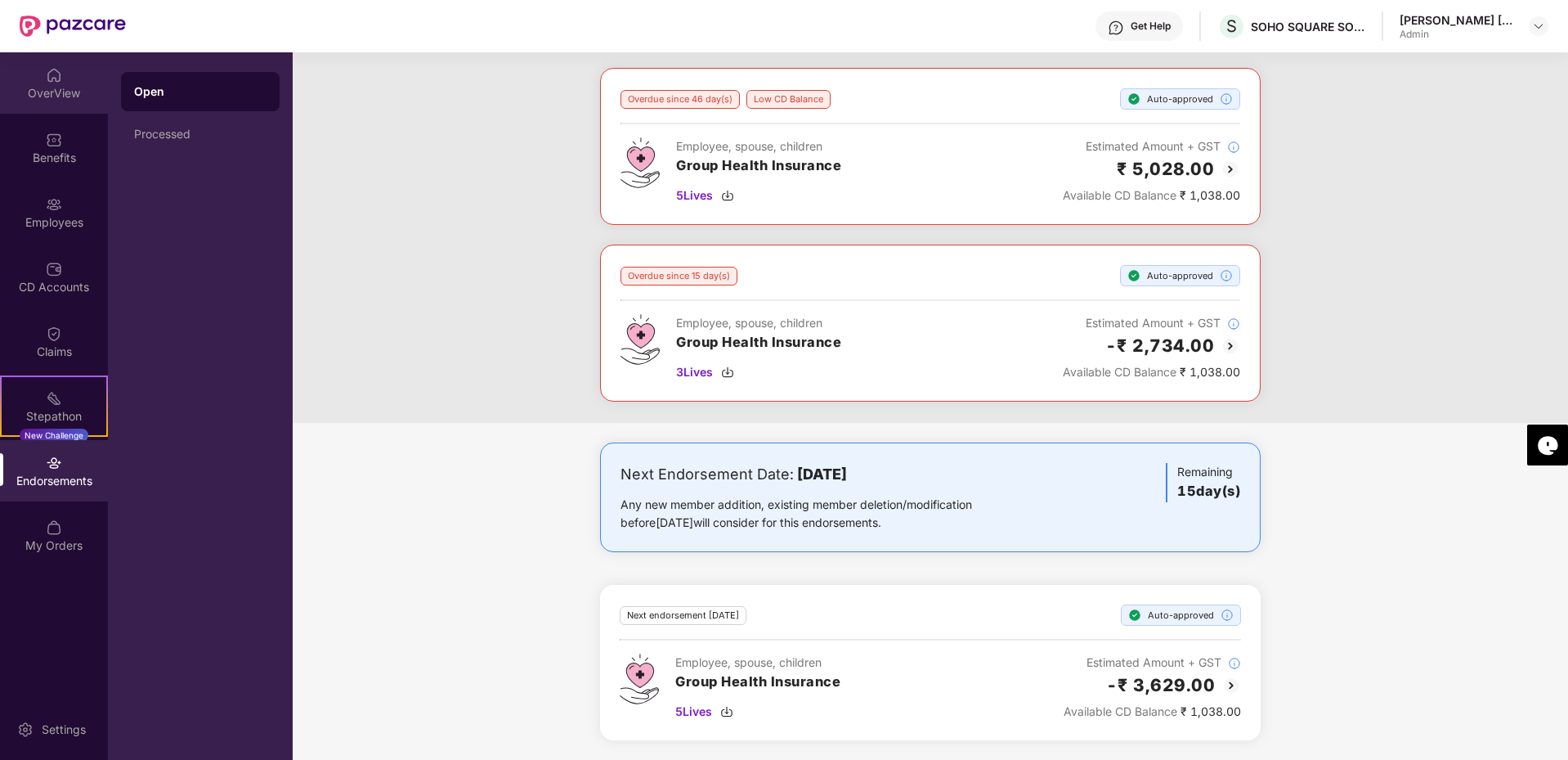
click at [82, 89] on div "OverView" at bounding box center [53, 92] width 108 height 16
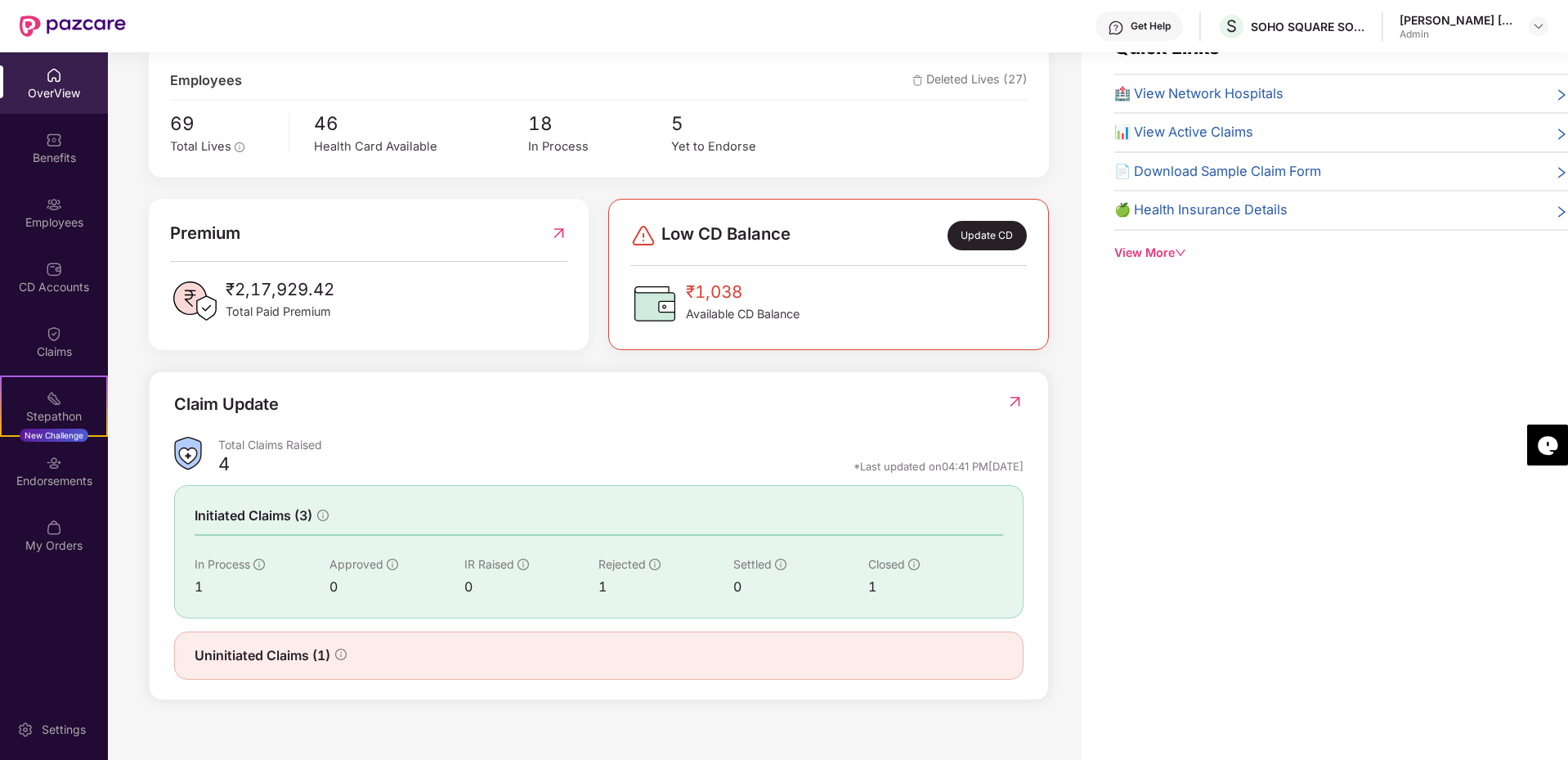
scroll to position [271, 0]
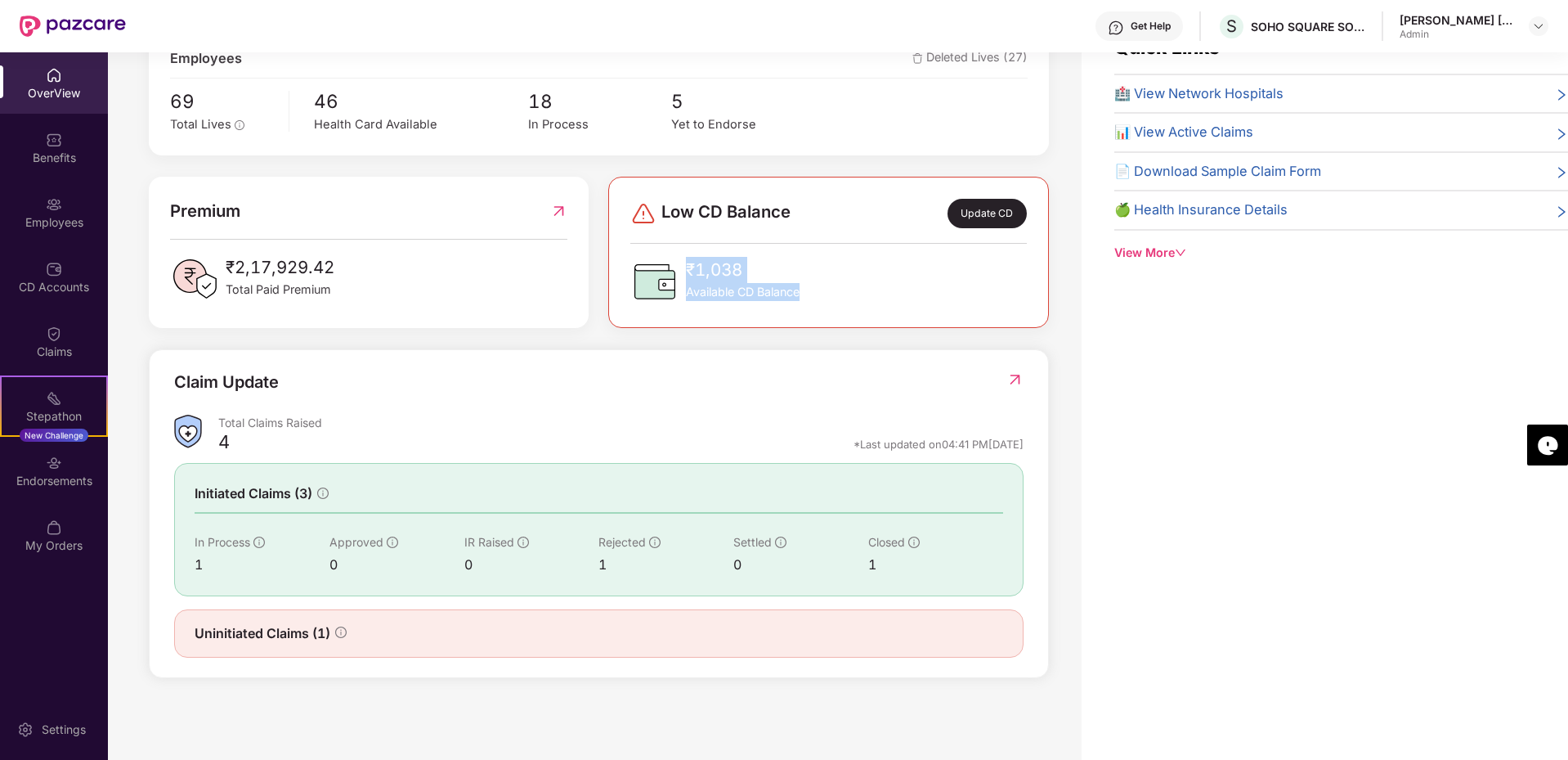
drag, startPoint x: 686, startPoint y: 264, endPoint x: 828, endPoint y: 284, distance: 143.4
click at [828, 284] on div "₹1,038 Available CD Balance" at bounding box center [828, 280] width 397 height 49
click at [1276, 380] on div "Quick Links 🏥 View Network Hospitals 📊 View Active Claims 📄 Download Sample Cla…" at bounding box center [1324, 380] width 486 height 760
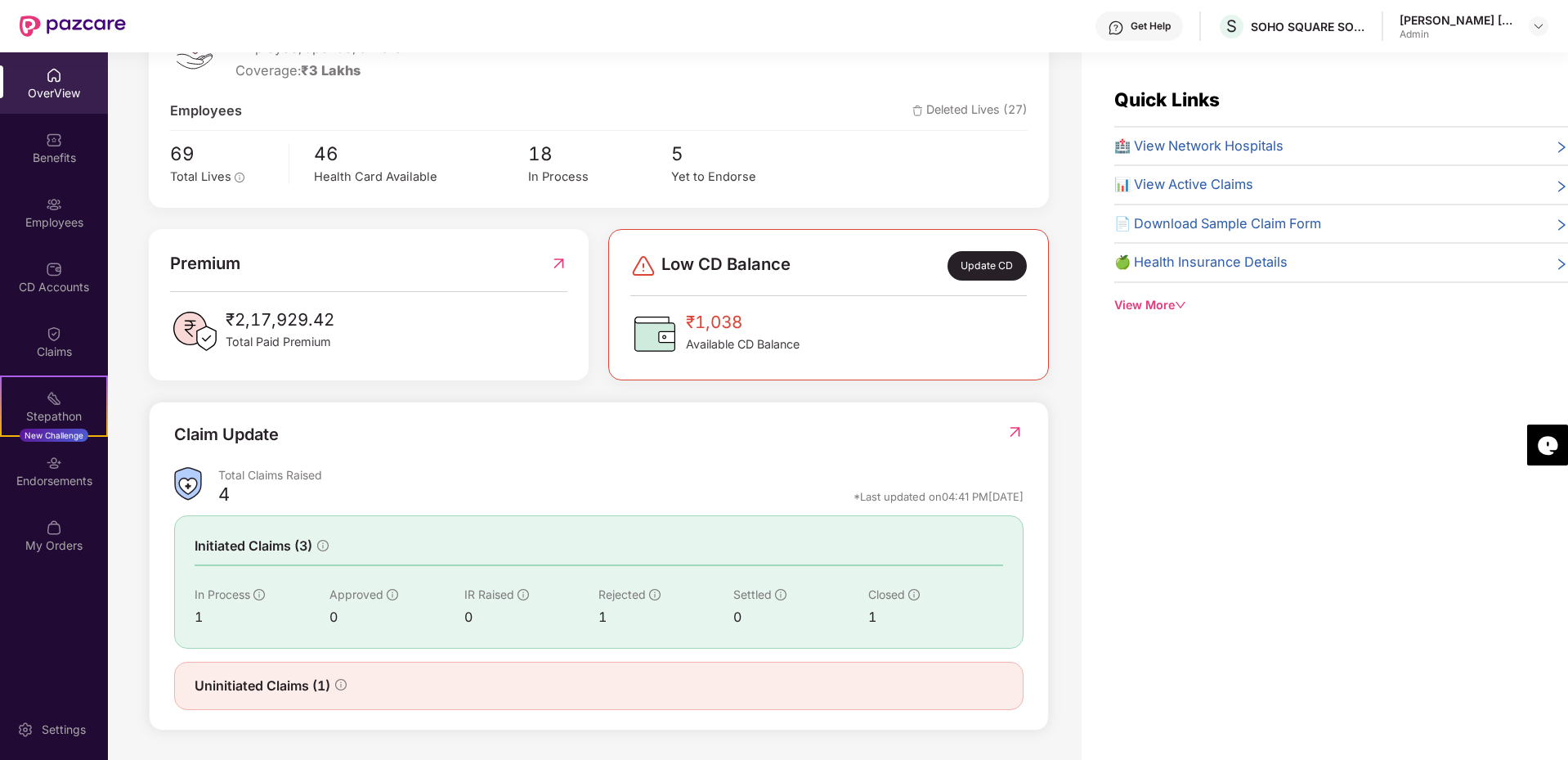
click at [1213, 185] on span "📊 View Active Claims" at bounding box center [1184, 185] width 139 height 21
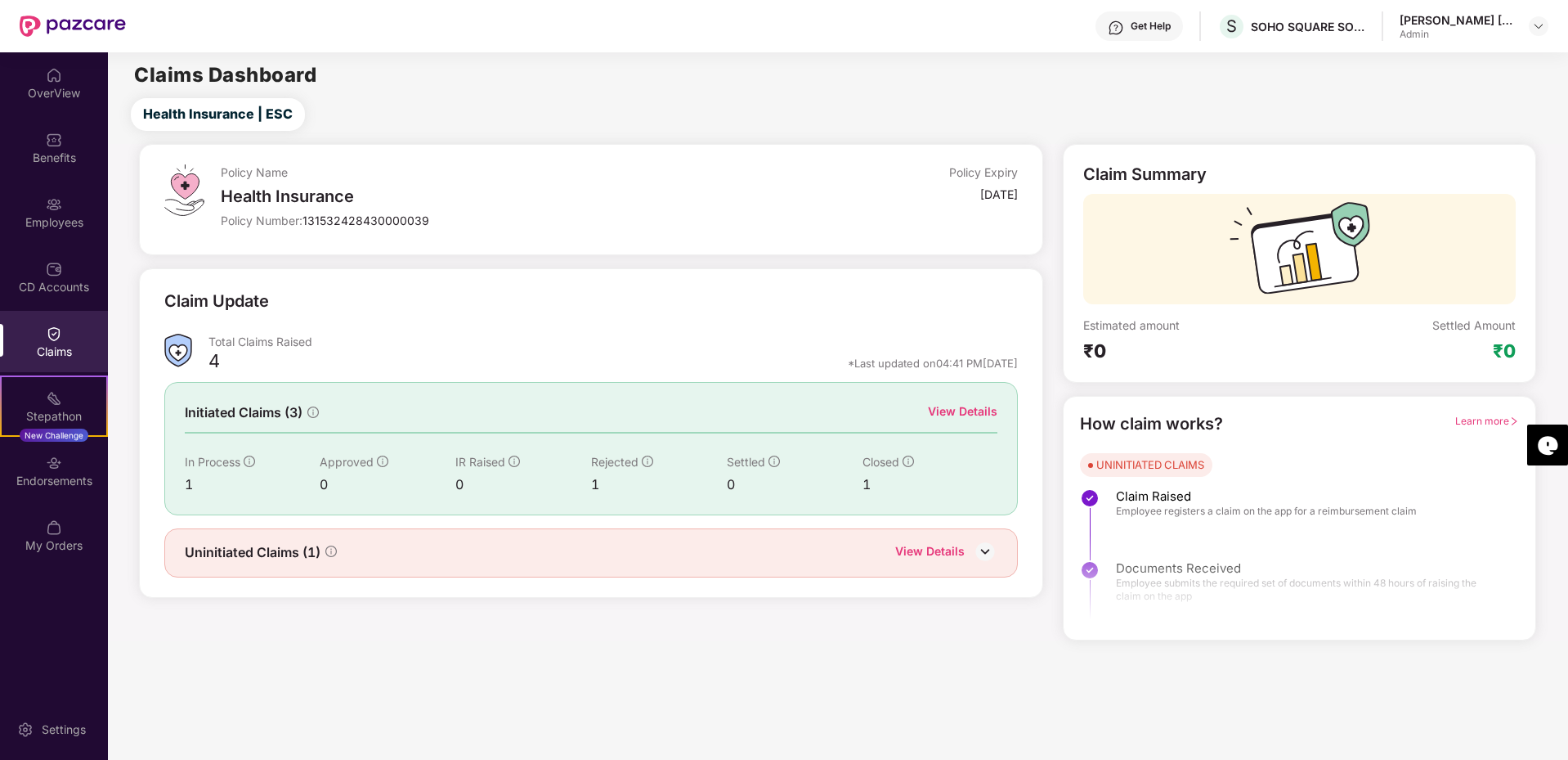
click at [1145, 330] on div "Estimated amount" at bounding box center [1191, 325] width 215 height 15
click at [1380, 319] on div "Settled Amount ₹0" at bounding box center [1407, 339] width 215 height 45
click at [50, 89] on div "OverView" at bounding box center [53, 92] width 108 height 16
